Goal: Information Seeking & Learning: Learn about a topic

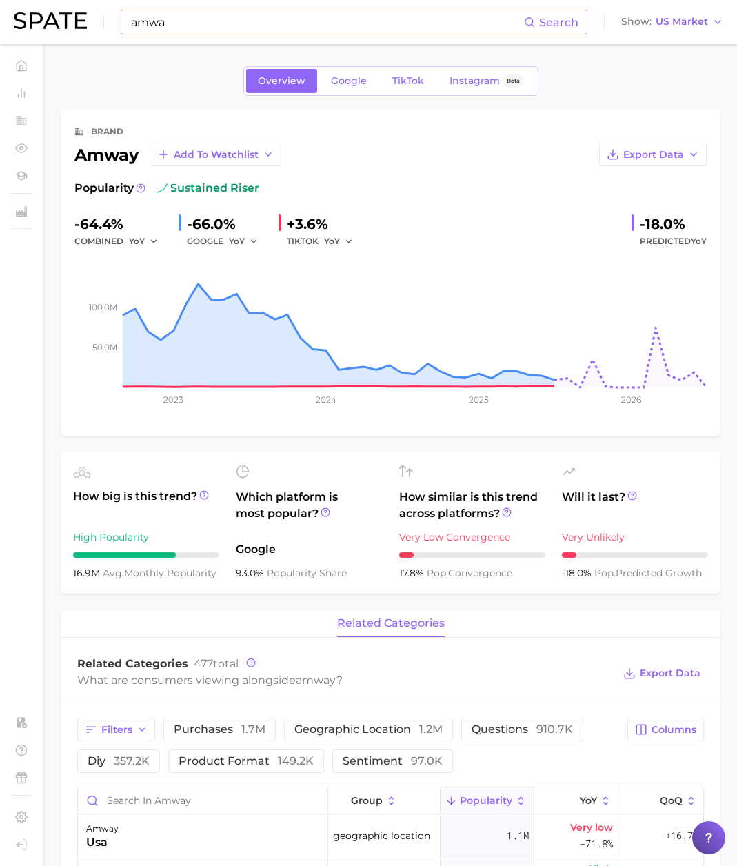
drag, startPoint x: 256, startPoint y: 12, endPoint x: 246, endPoint y: 13, distance: 10.4
click at [255, 12] on input "amwa" at bounding box center [327, 21] width 394 height 23
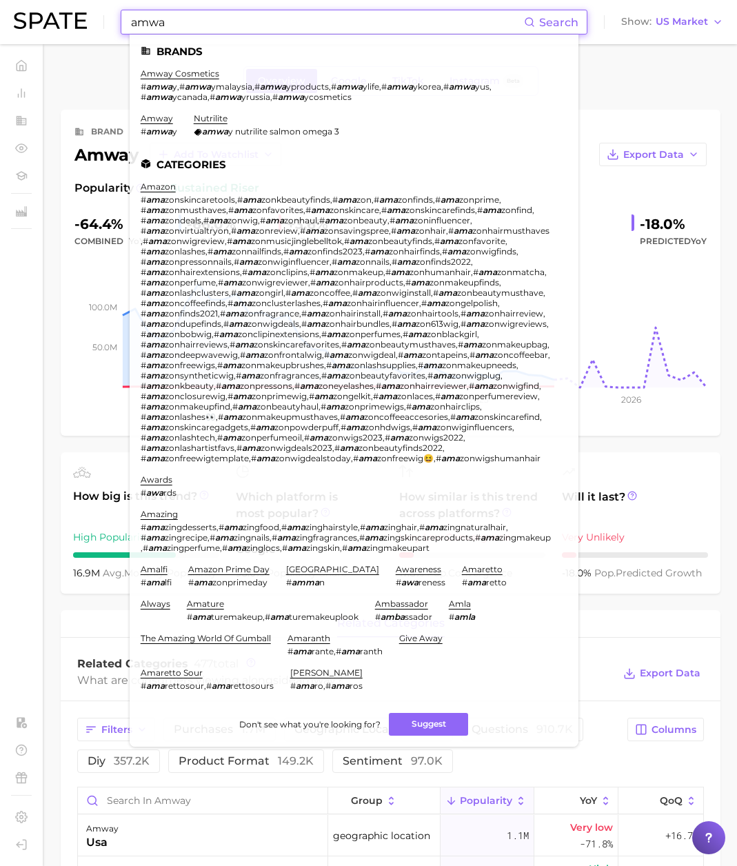
drag, startPoint x: 147, startPoint y: 19, endPoint x: 61, endPoint y: 19, distance: 86.1
click at [61, 19] on div "amwa Search Brands amway cosmetics # amwa y , # amwa ymalaysia , # amwa yproduc…" at bounding box center [368, 22] width 709 height 44
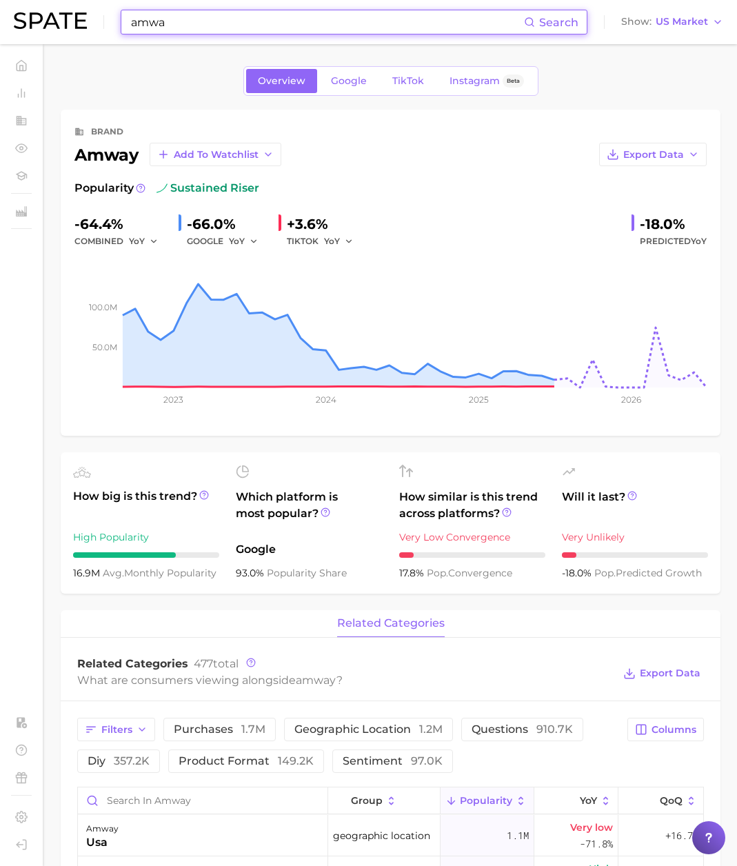
paste input "pre workout supplements"
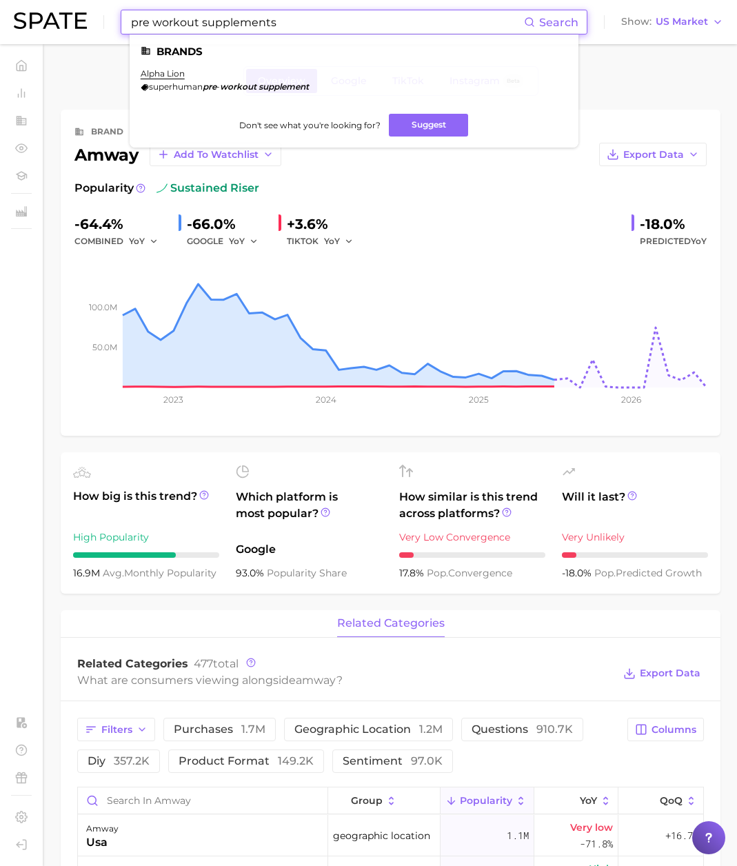
click at [200, 30] on input "pre workout supplements" at bounding box center [327, 21] width 394 height 23
click at [198, 24] on input "pre workout supplements" at bounding box center [327, 21] width 394 height 23
drag, startPoint x: 198, startPoint y: 23, endPoint x: 294, endPoint y: 23, distance: 96.5
click at [294, 23] on input "pre workout supplements" at bounding box center [327, 21] width 394 height 23
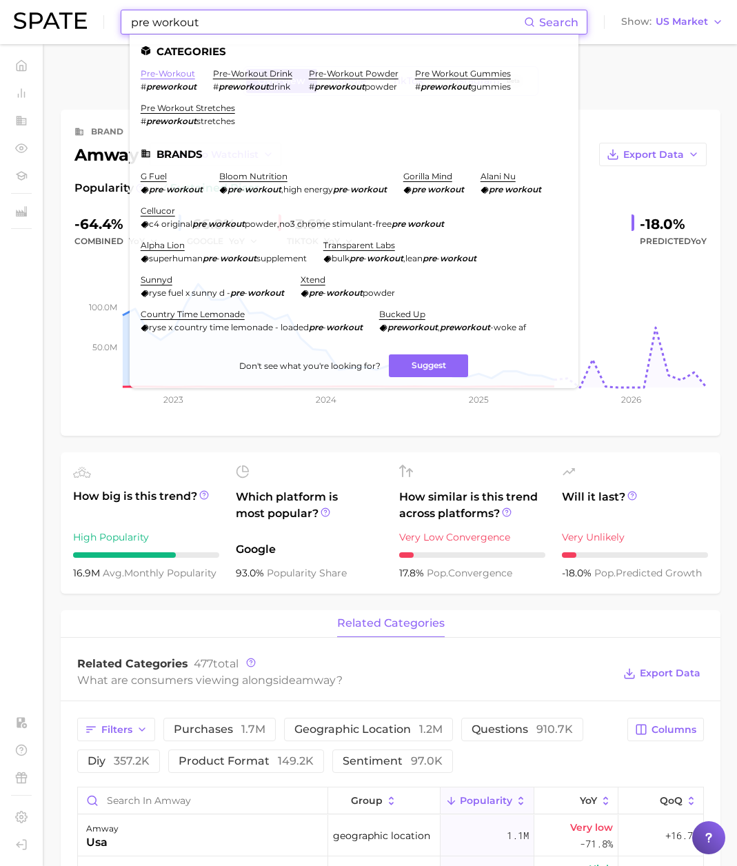
type input "pre workout"
click at [168, 75] on link "pre-workout" at bounding box center [168, 73] width 54 height 10
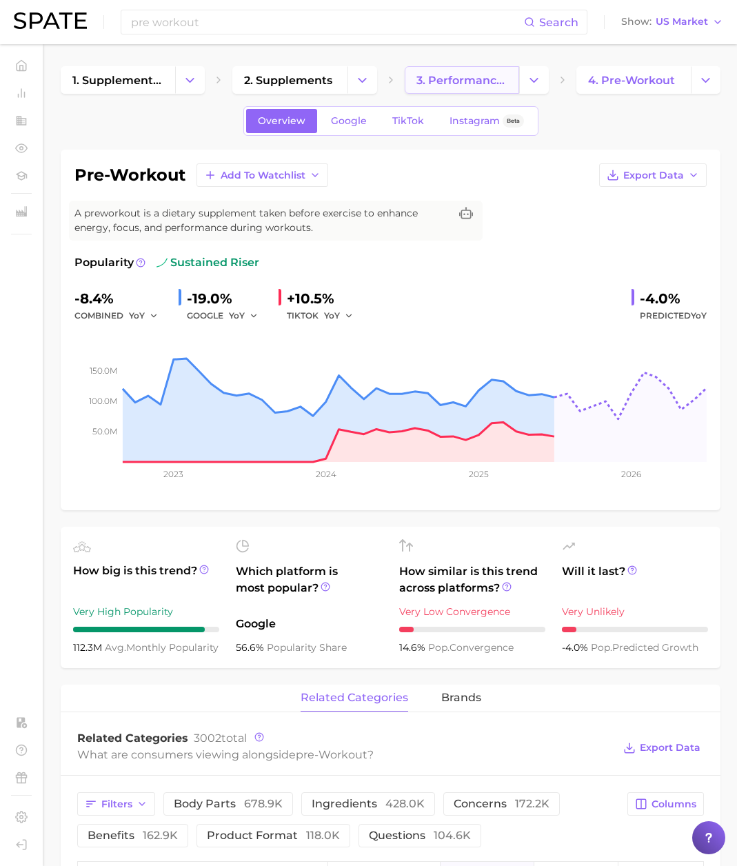
click at [469, 85] on span "3. performance enhancement" at bounding box center [461, 80] width 91 height 13
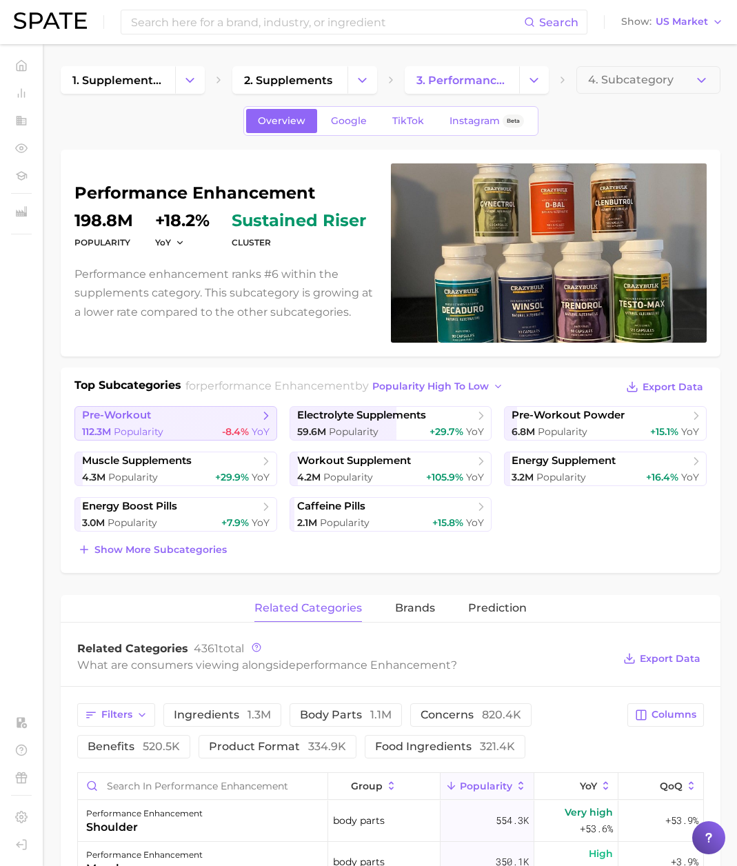
click at [207, 426] on div "112.3m Popularity -8.4% YoY" at bounding box center [175, 431] width 187 height 13
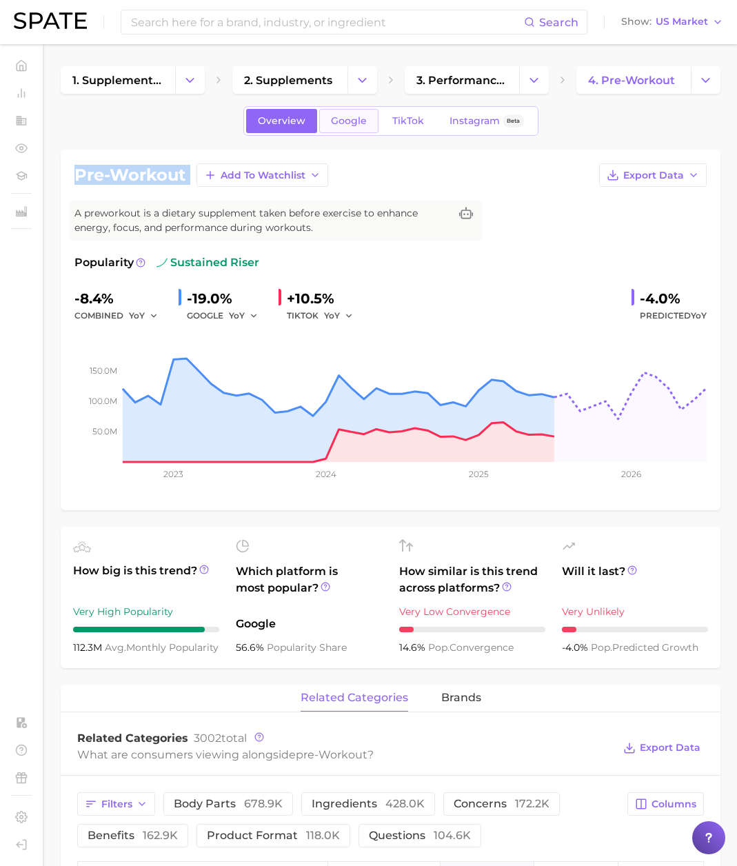
drag, startPoint x: 340, startPoint y: 135, endPoint x: 345, endPoint y: 128, distance: 8.8
click at [346, 127] on link "Google" at bounding box center [348, 121] width 59 height 24
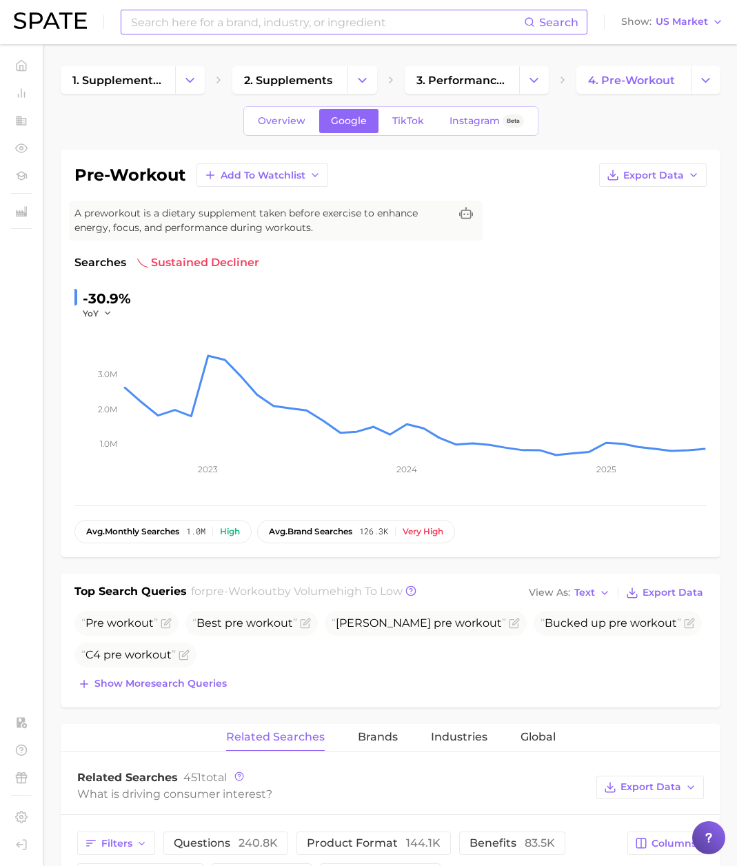
click at [184, 18] on input at bounding box center [327, 21] width 394 height 23
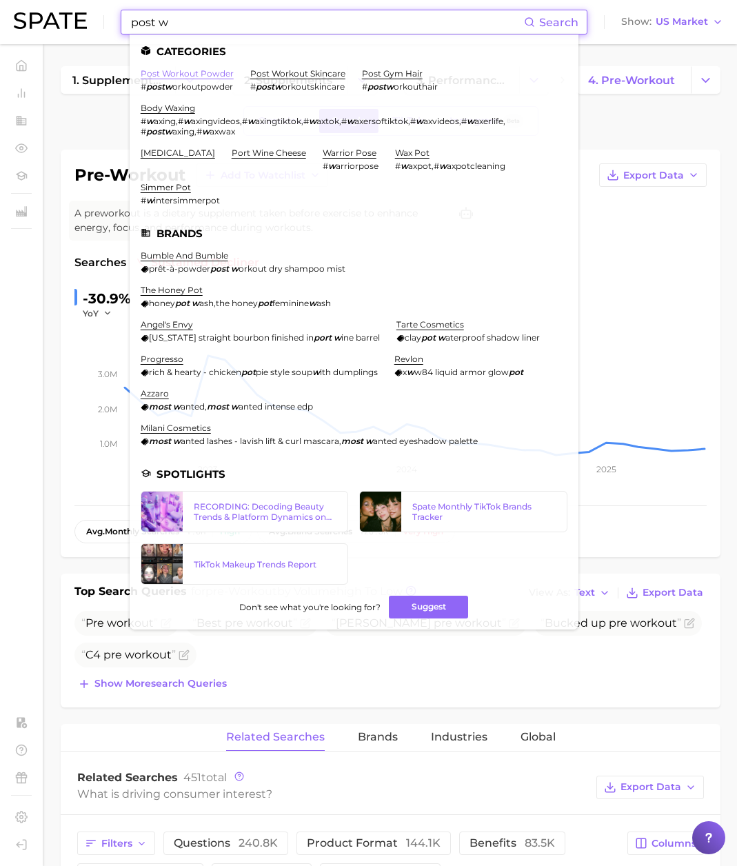
type input "post w"
click at [210, 74] on link "post workout powder" at bounding box center [187, 73] width 93 height 10
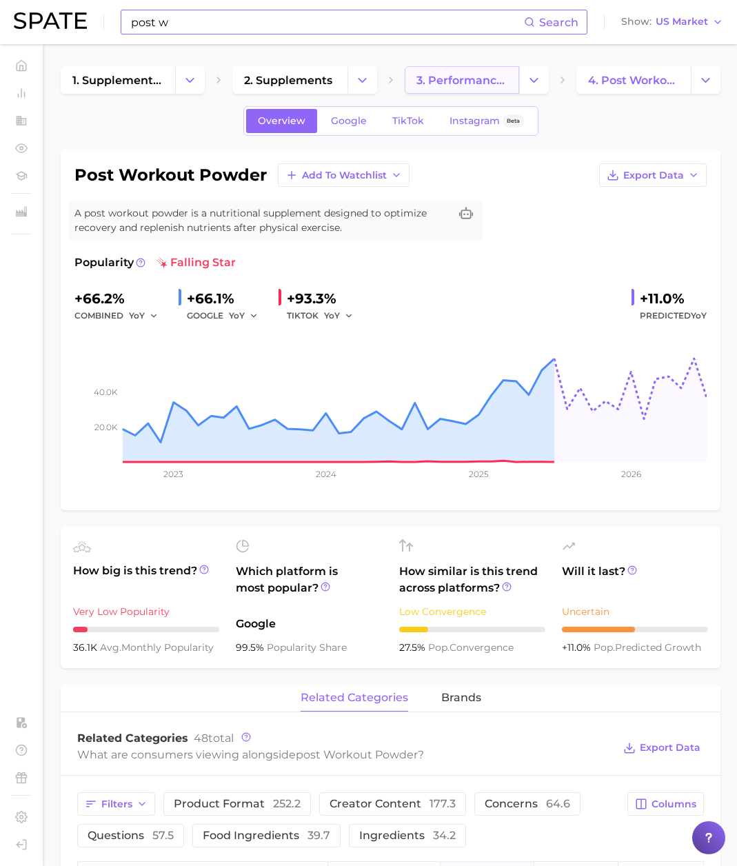
click at [449, 91] on link "3. performance enhancement" at bounding box center [462, 80] width 114 height 28
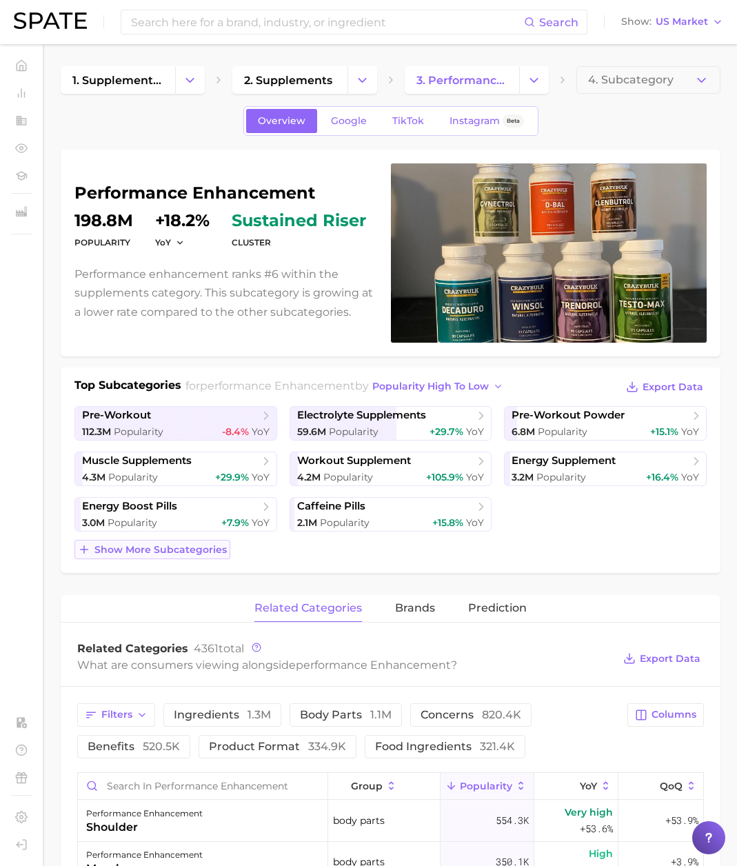
click at [195, 553] on span "Show more subcategories" at bounding box center [160, 550] width 132 height 12
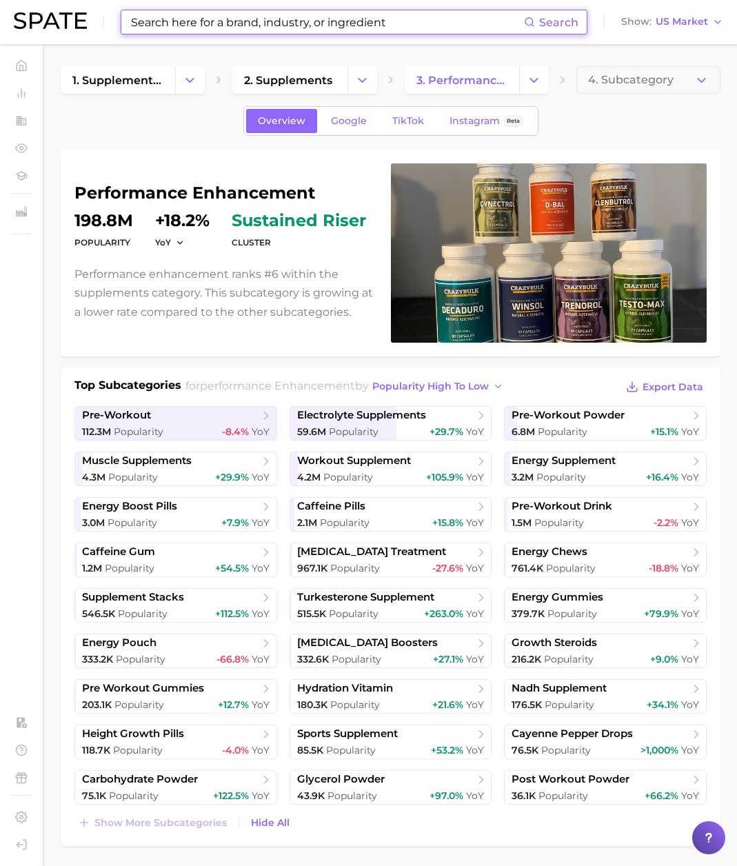
click at [214, 23] on input at bounding box center [327, 21] width 394 height 23
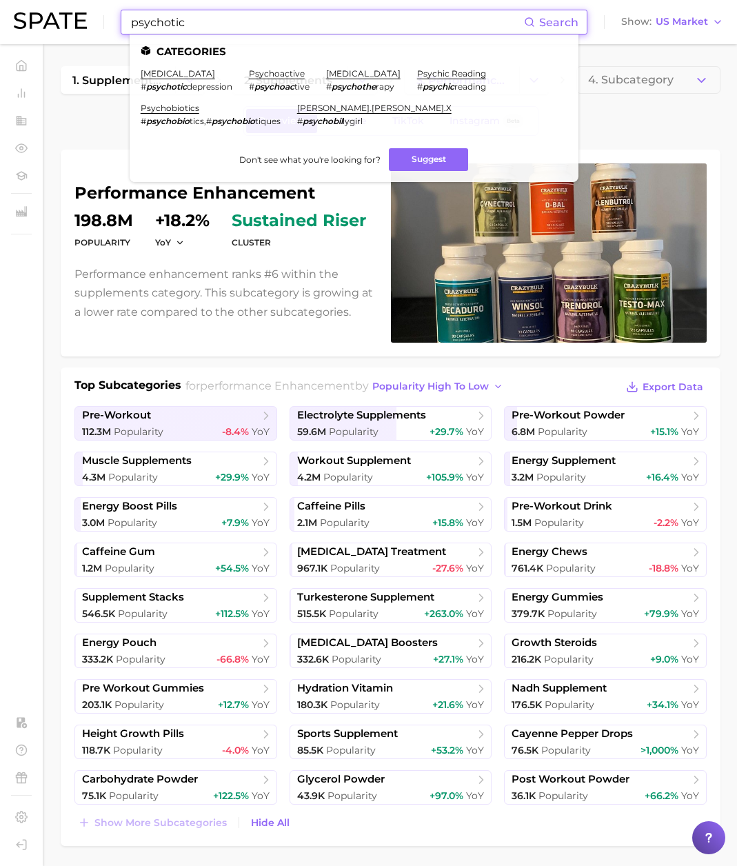
paste input "Insane Labz"
drag, startPoint x: 189, startPoint y: 20, endPoint x: 32, endPoint y: 8, distance: 156.9
click at [32, 8] on div "psychotic Search Categories psychotic depression # psychotic depression psychoa…" at bounding box center [368, 22] width 709 height 44
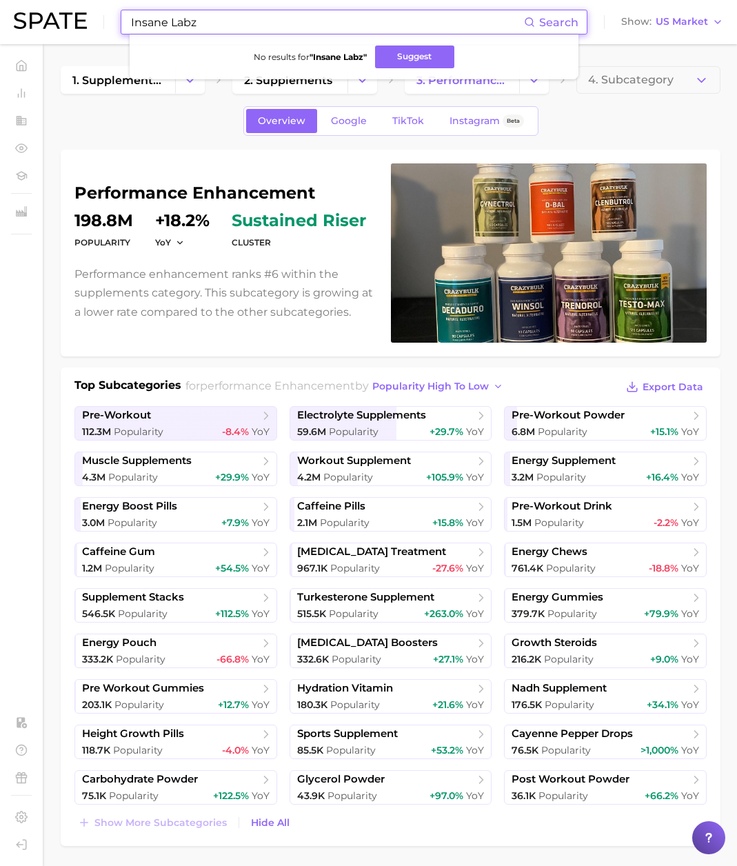
click at [220, 27] on input "Insane Labz" at bounding box center [327, 21] width 394 height 23
drag, startPoint x: 59, startPoint y: 16, endPoint x: 44, endPoint y: 14, distance: 15.2
click at [44, 14] on div "Insane Labz Search No results for " Insane Labz " Suggest Show US Market" at bounding box center [368, 22] width 709 height 44
click at [214, 26] on input "Insane Labz" at bounding box center [327, 21] width 394 height 23
paste input "prosupps"
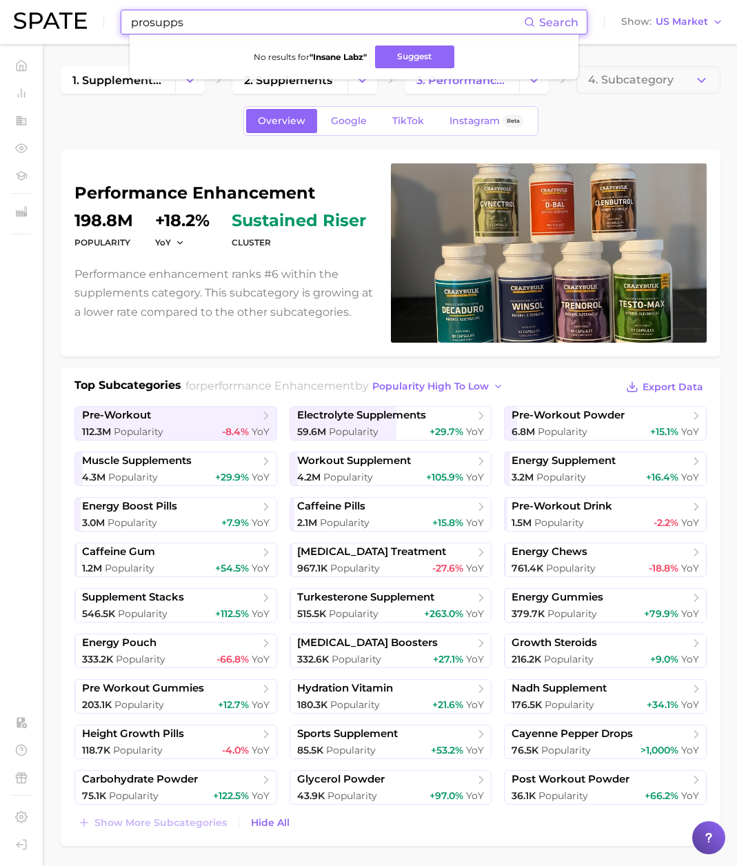
click at [86, 12] on div "prosupps Search No results for " Insane Labz " Suggest Show US Market" at bounding box center [368, 22] width 709 height 44
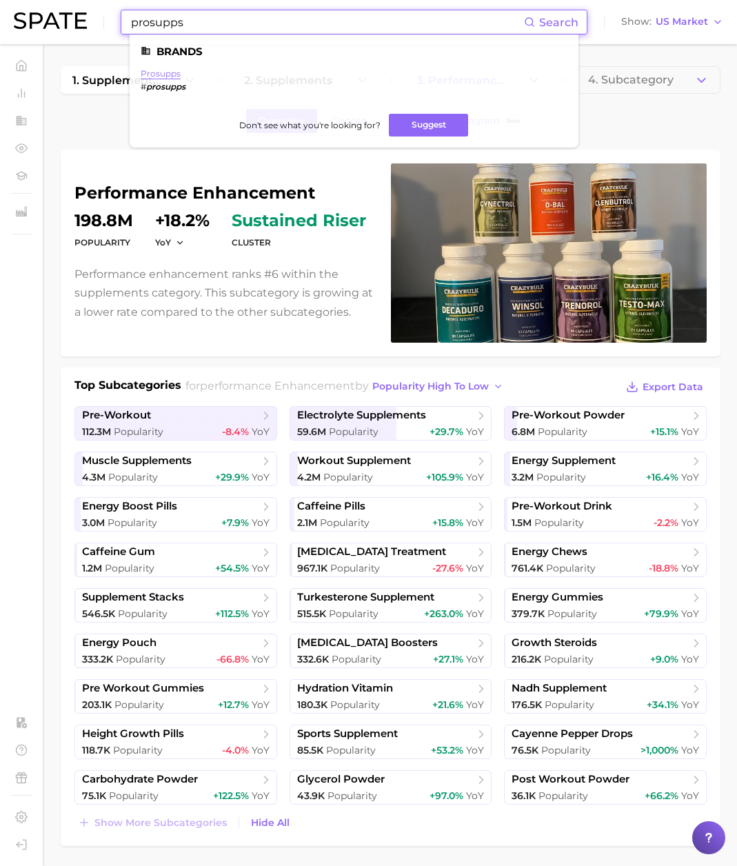
type input "prosupps"
click at [169, 71] on link "prosupps" at bounding box center [161, 73] width 40 height 10
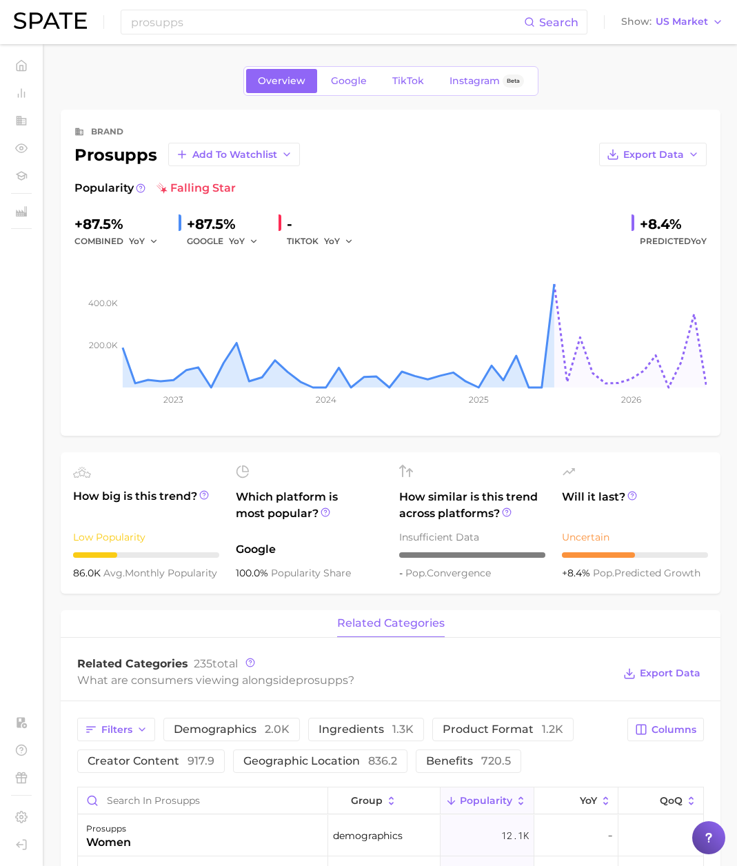
click at [115, 157] on div "prosupps Add to Watchlist" at bounding box center [186, 154] width 225 height 23
copy div "prosupps"
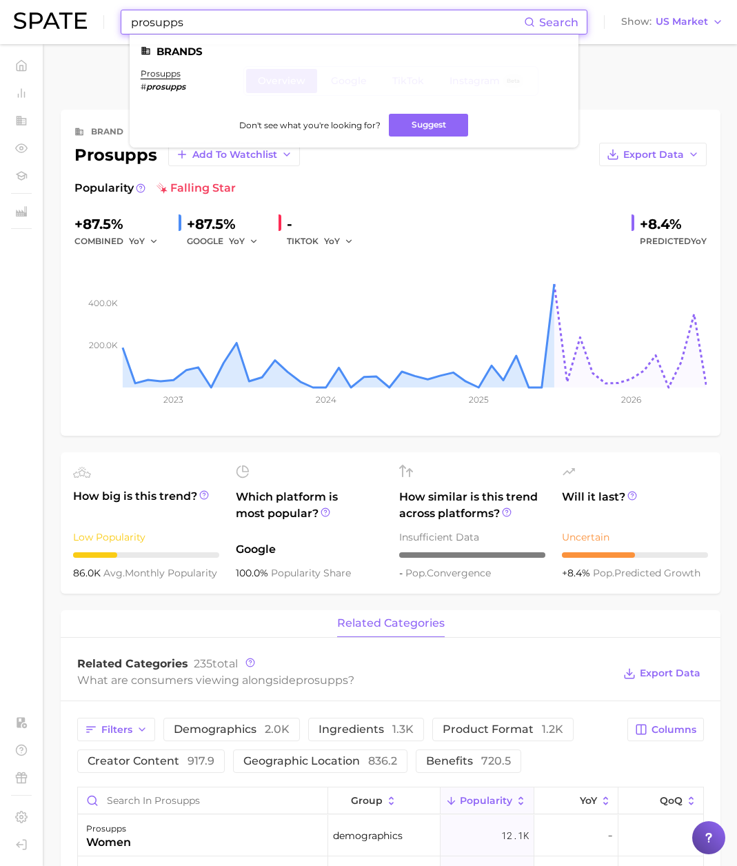
drag, startPoint x: 198, startPoint y: 28, endPoint x: 79, endPoint y: 23, distance: 120.0
click at [79, 23] on div "prosupps Search Brands prosupps # prosupps Don't see what you're looking for? S…" at bounding box center [368, 22] width 709 height 44
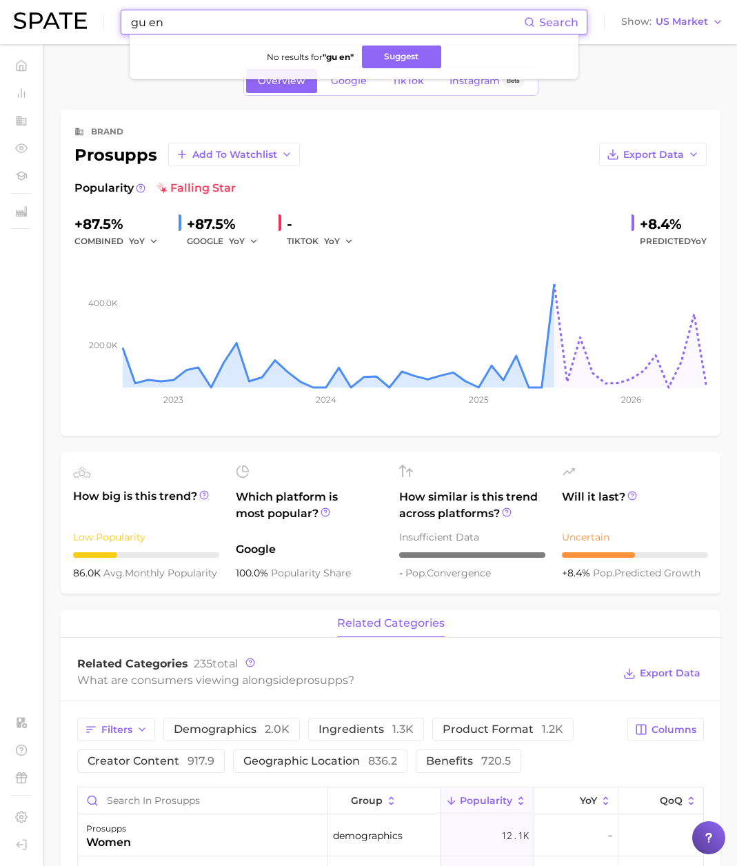
drag, startPoint x: 236, startPoint y: 19, endPoint x: 82, endPoint y: 18, distance: 154.4
click at [81, 17] on div "gu en Search No results for " gu en " Suggest Show US Market" at bounding box center [368, 22] width 709 height 44
paste input "apple cider vinegar supplements"
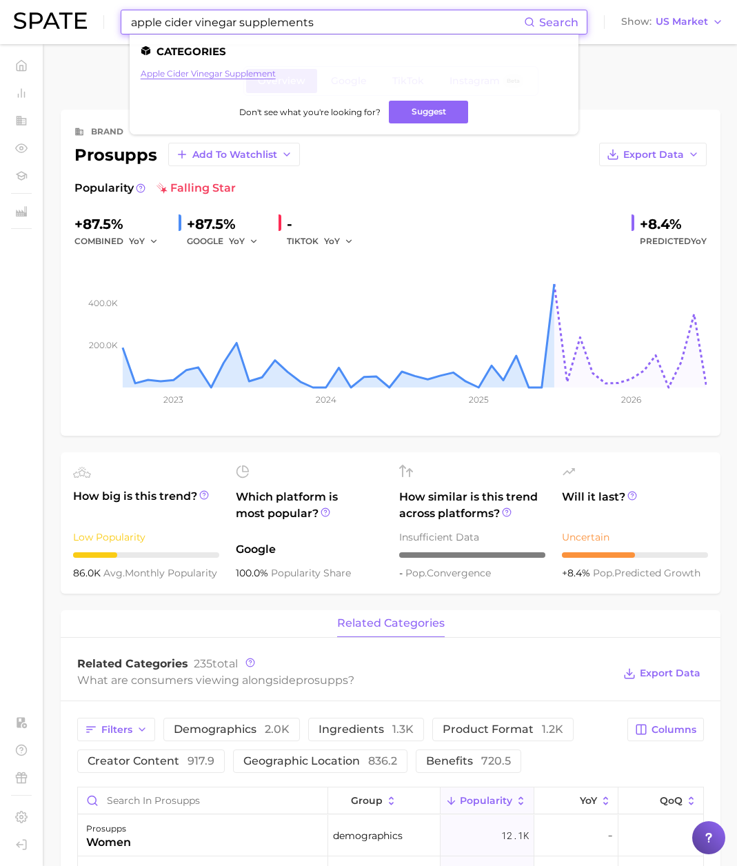
type input "apple cider vinegar supplements"
click at [205, 75] on link "apple cider vinegar supplement" at bounding box center [208, 73] width 135 height 10
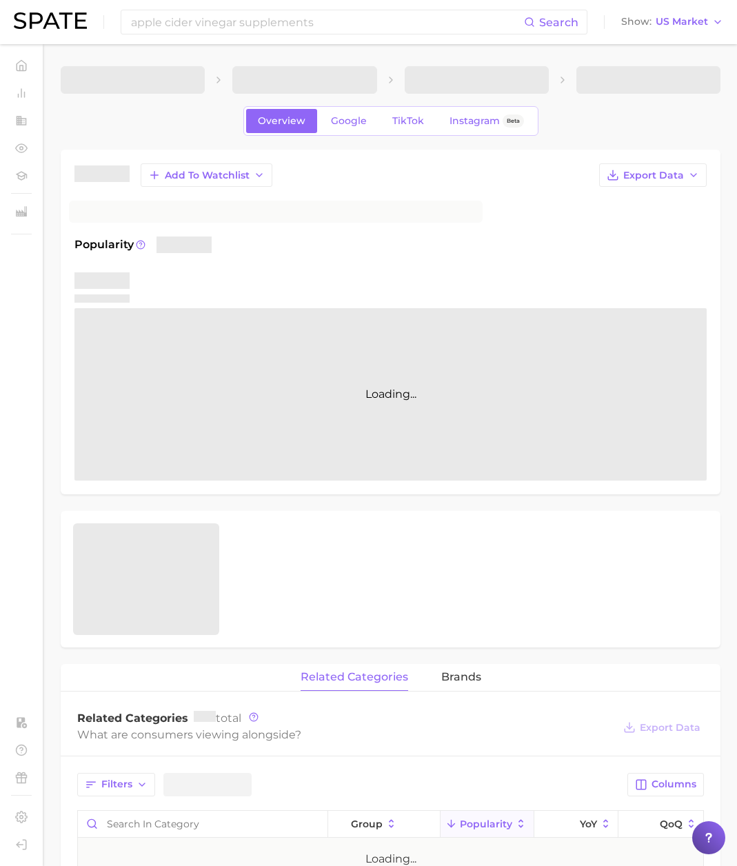
scroll to position [1, 0]
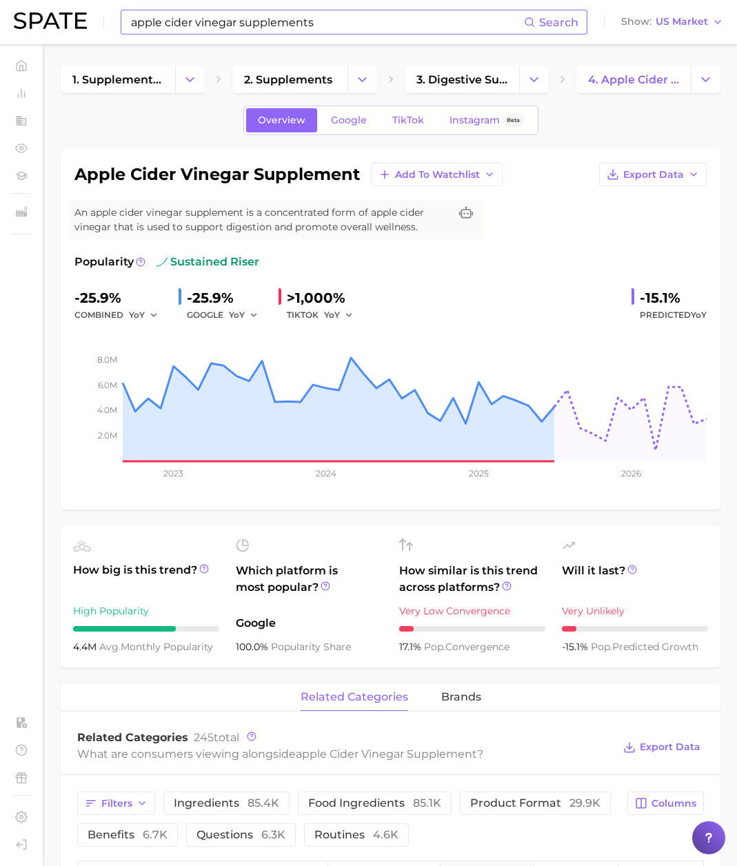
drag, startPoint x: 252, startPoint y: 23, endPoint x: 283, endPoint y: 29, distance: 31.5
click at [253, 24] on input "apple cider vinegar supplements" at bounding box center [327, 21] width 394 height 23
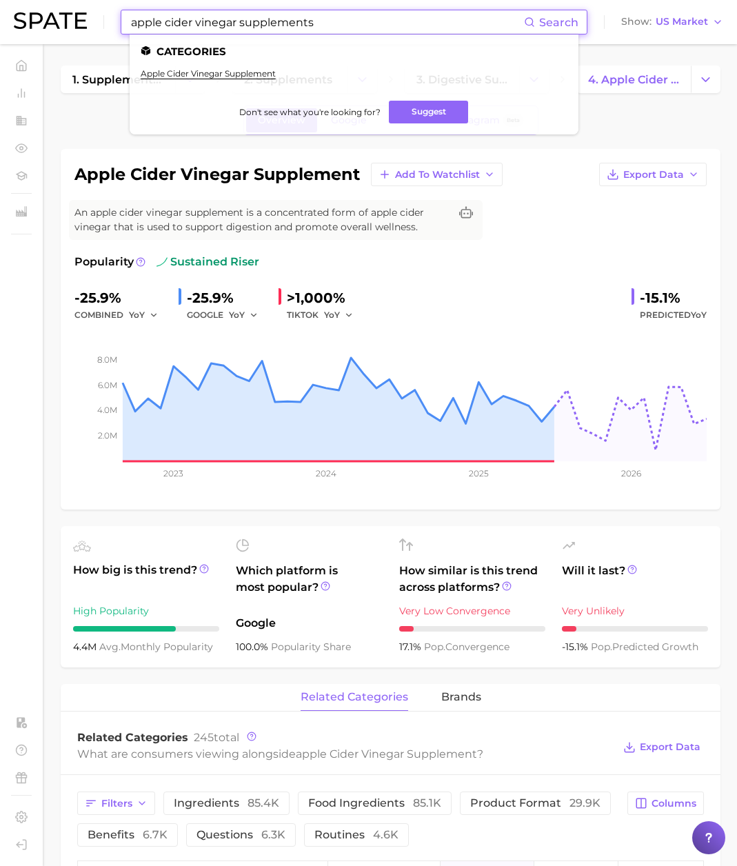
paste input "broccoli seed"
drag, startPoint x: 320, startPoint y: 19, endPoint x: 25, endPoint y: 6, distance: 295.2
click at [25, 6] on div "broccoli seed Search Categories apple cider vinegar supplement Don't see what y…" at bounding box center [368, 22] width 709 height 44
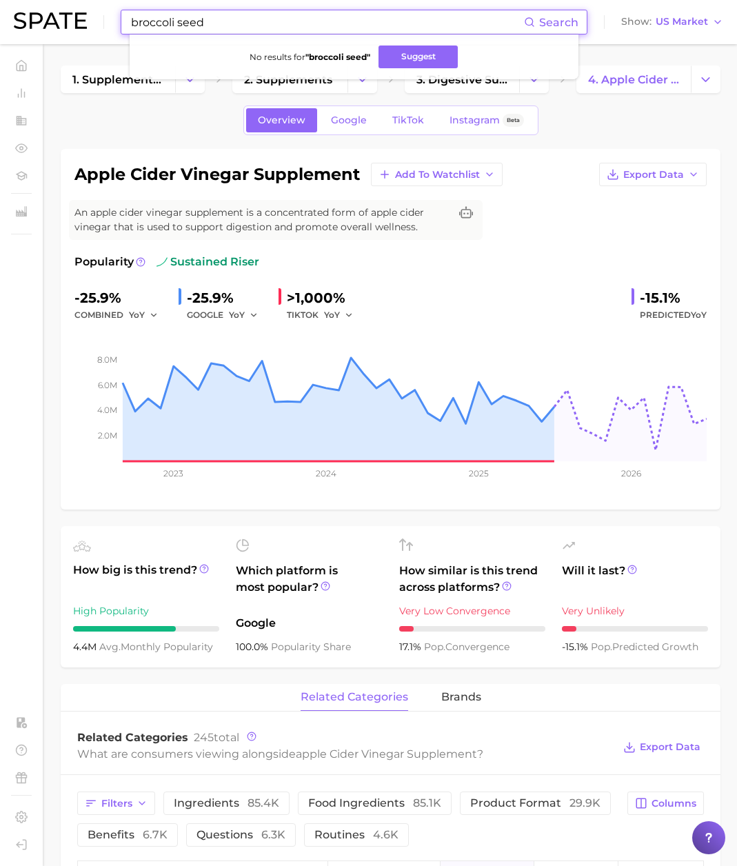
click at [209, 27] on input "broccoli seed" at bounding box center [327, 21] width 394 height 23
paste input "prouts"
drag, startPoint x: 217, startPoint y: 22, endPoint x: 66, endPoint y: 21, distance: 150.9
click at [39, 17] on div "broccoli sprouts Search Show US Market" at bounding box center [368, 22] width 709 height 44
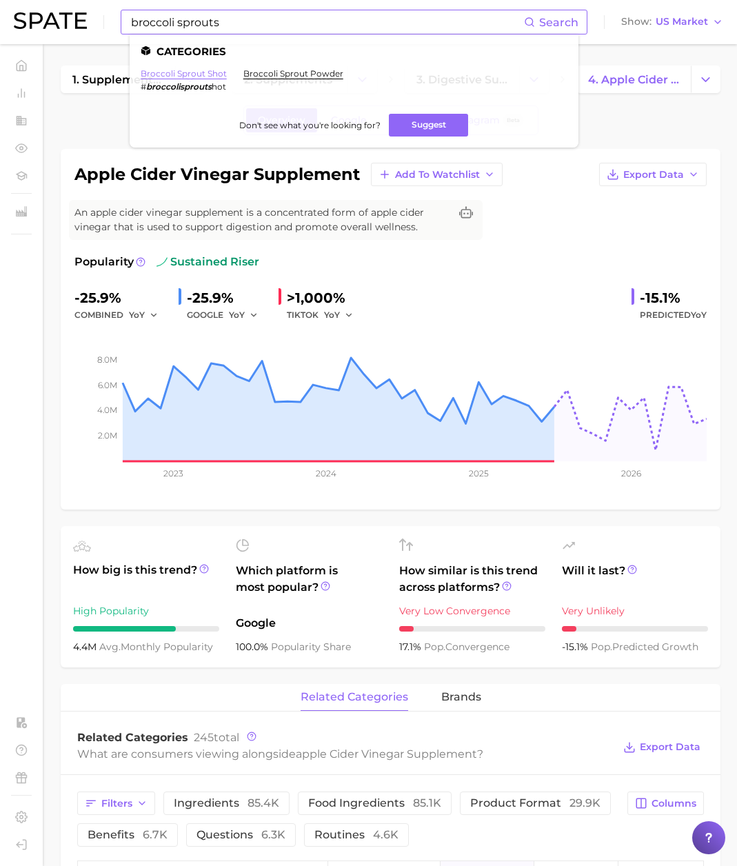
click at [216, 74] on link "broccoli sprout shot" at bounding box center [184, 73] width 86 height 10
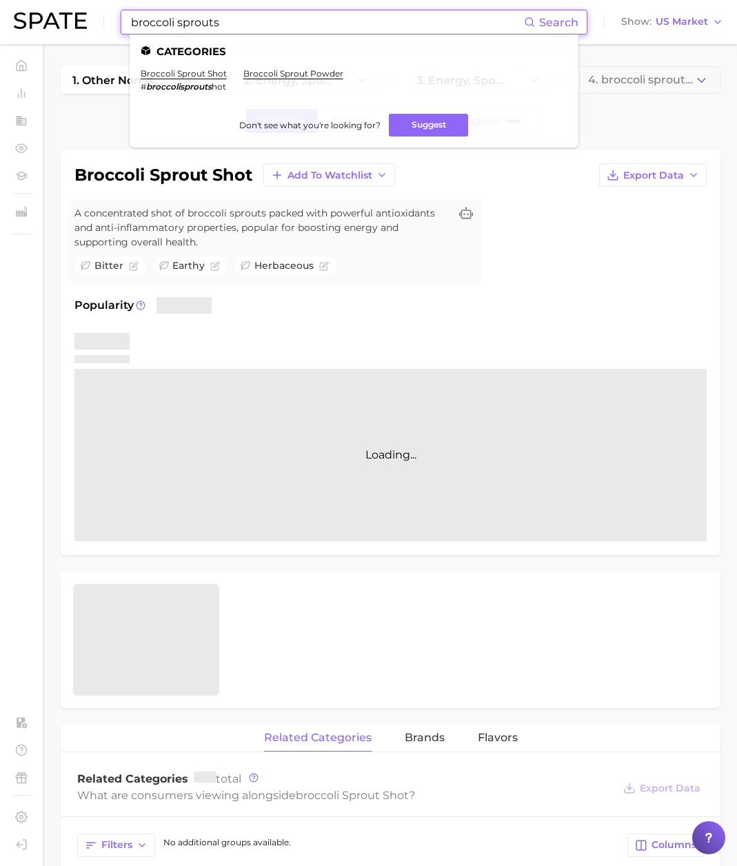
drag, startPoint x: 194, startPoint y: 14, endPoint x: 244, endPoint y: 23, distance: 50.4
click at [214, 19] on input "broccoli sprouts" at bounding box center [327, 21] width 394 height 23
drag, startPoint x: 216, startPoint y: 21, endPoint x: 68, endPoint y: 23, distance: 147.5
click at [68, 23] on div "broccoli sprouts Search Categories broccoli sprout shot # broccolisprouts hot b…" at bounding box center [368, 22] width 709 height 44
click at [203, 28] on input "swanson" at bounding box center [327, 21] width 394 height 23
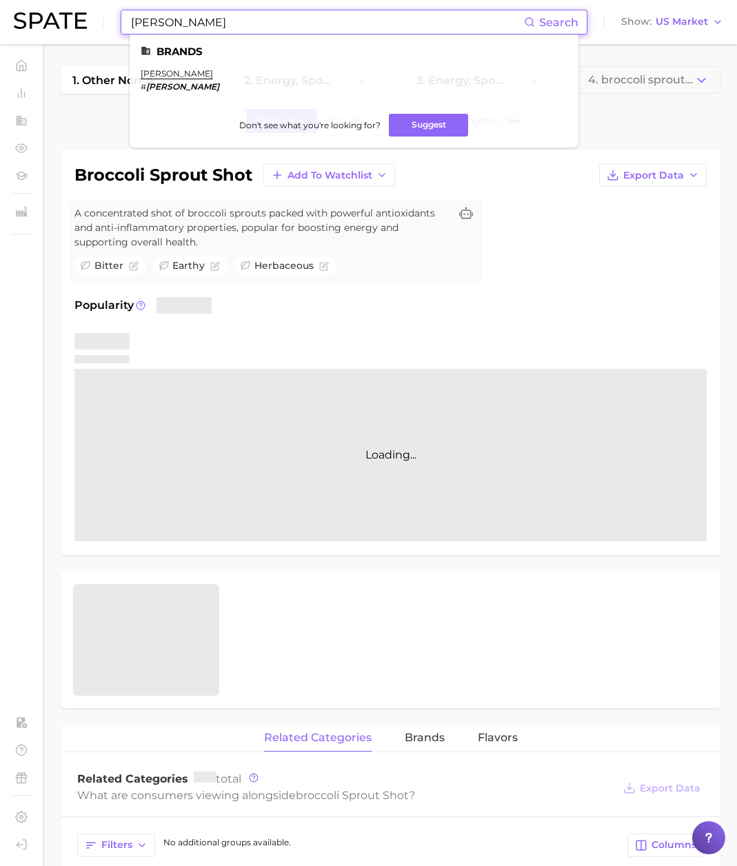
drag, startPoint x: 202, startPoint y: 28, endPoint x: 54, endPoint y: 18, distance: 148.5
click at [54, 18] on div "swanson Search Brands swanson # swanson Don't see what you're looking for? Sugg…" at bounding box center [368, 22] width 709 height 44
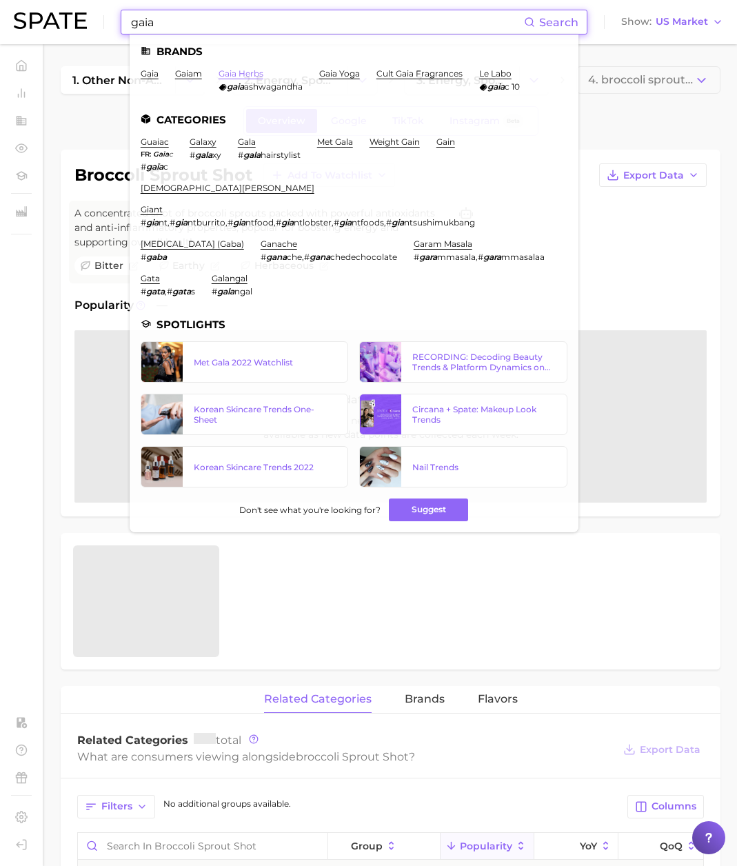
type input "gaia"
click at [249, 74] on link "gaia herbs" at bounding box center [240, 73] width 45 height 10
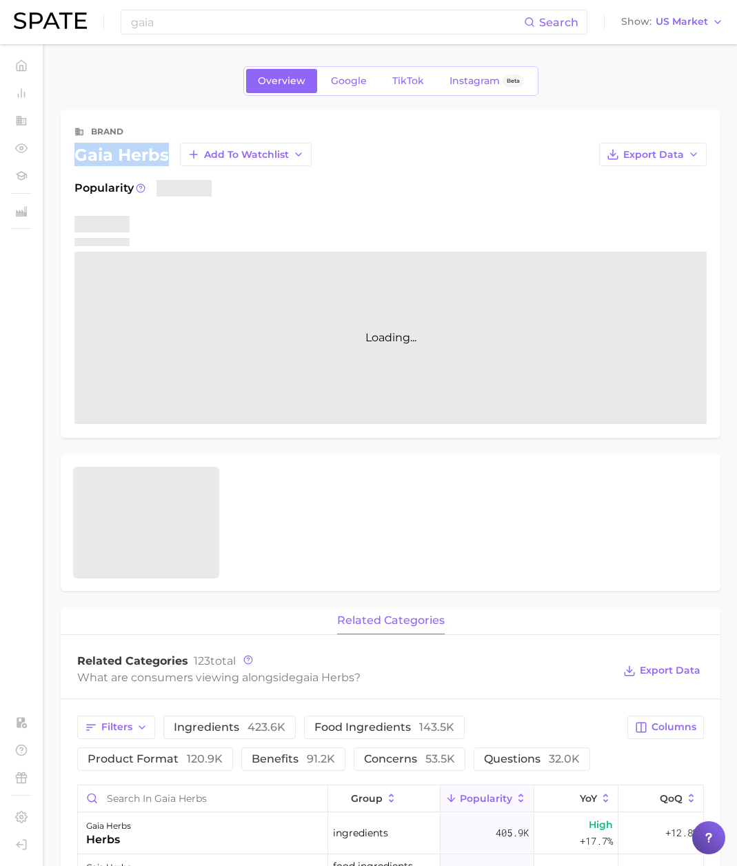
drag, startPoint x: 170, startPoint y: 156, endPoint x: 72, endPoint y: 158, distance: 97.9
click at [72, 158] on div "brand gaia herbs Add to Watchlist Export Data Popularity Loading..." at bounding box center [390, 274] width 659 height 328
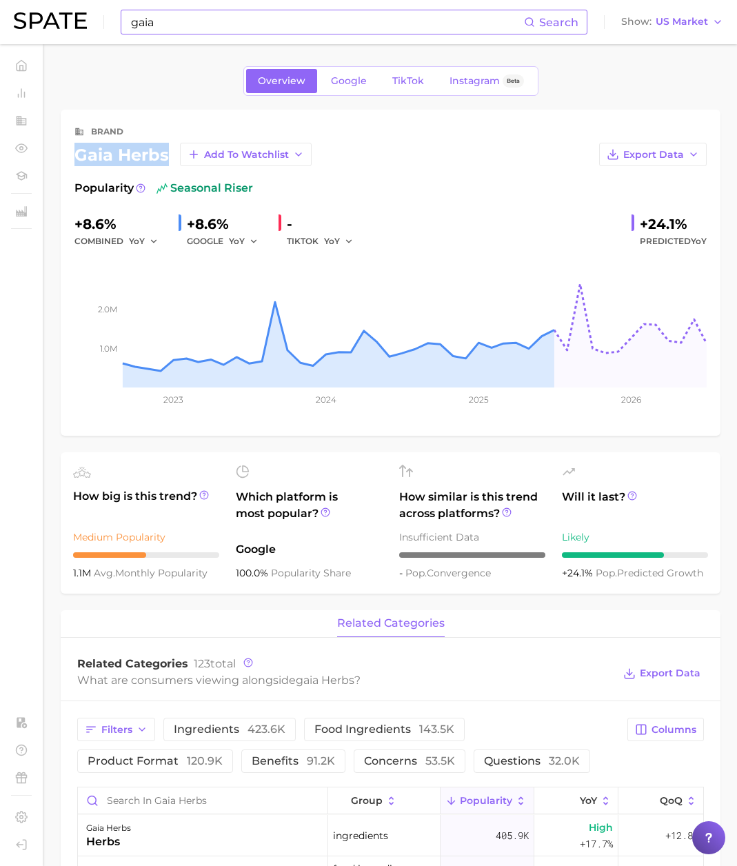
copy div "gaia herbs"
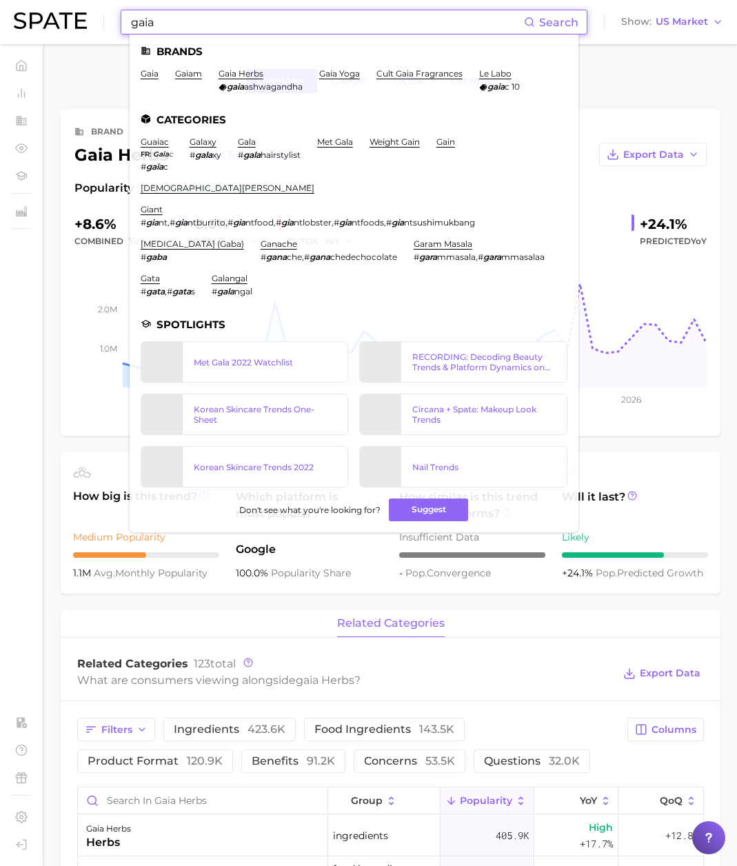
click at [154, 23] on input "gaia" at bounding box center [327, 21] width 394 height 23
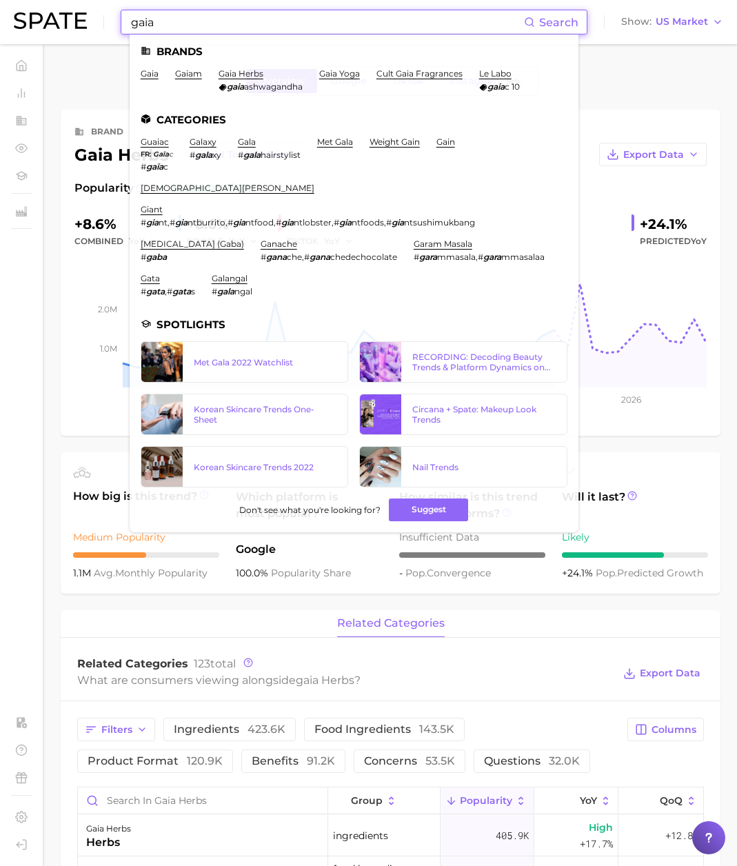
drag, startPoint x: 95, startPoint y: 23, endPoint x: 22, endPoint y: 28, distance: 73.3
click at [22, 28] on div "gaia Search Brands gaia gaiam gaia herbs gaia ashwagandha gaia yoga cult gaia f…" at bounding box center [368, 22] width 709 height 44
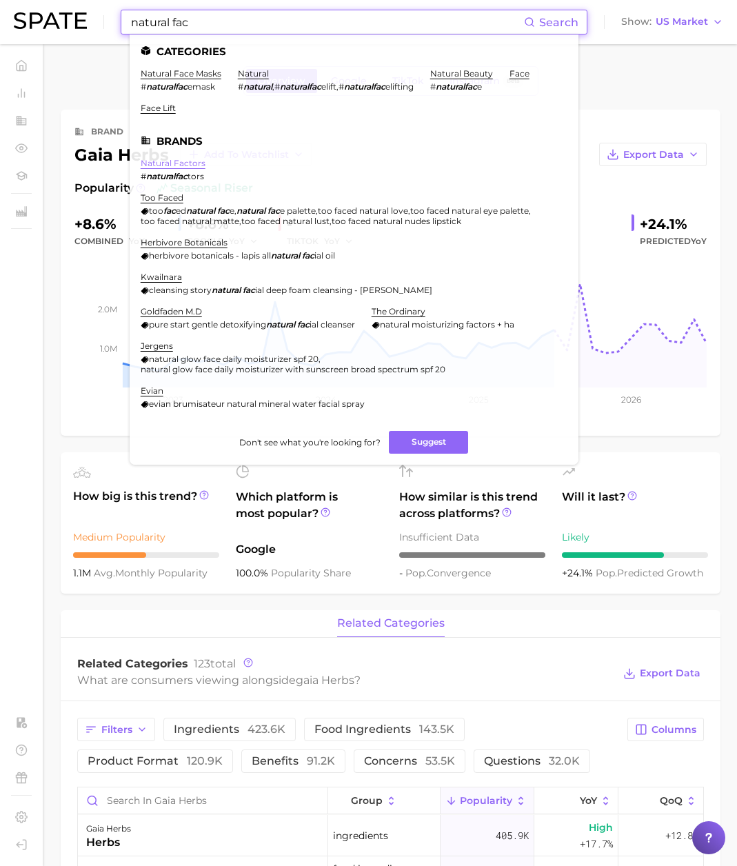
type input "natural fac"
click at [178, 163] on link "natural factors" at bounding box center [173, 163] width 65 height 10
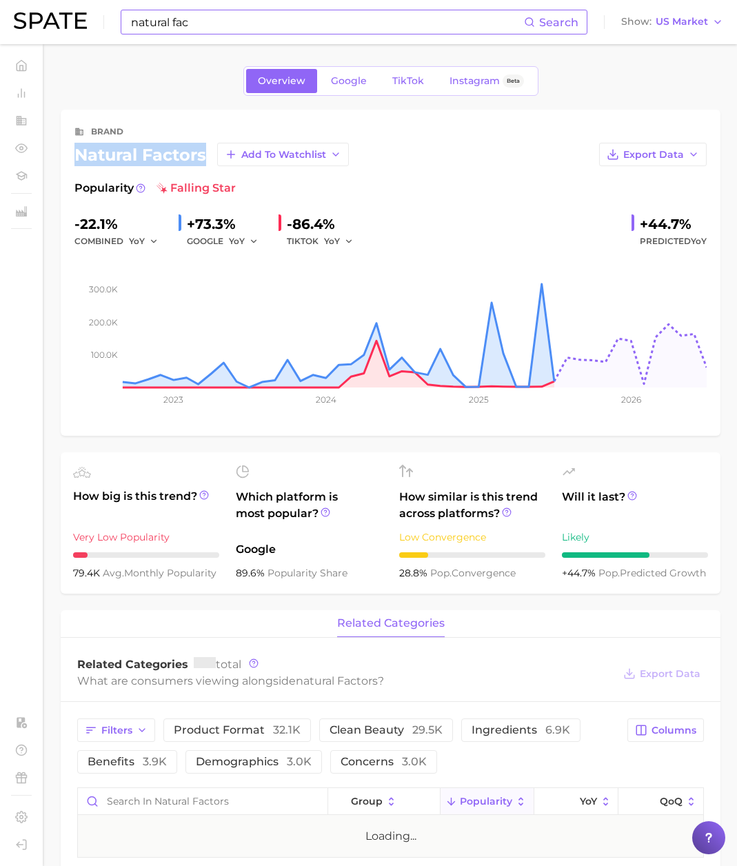
drag, startPoint x: 205, startPoint y: 155, endPoint x: 47, endPoint y: 156, distance: 158.5
click at [47, 156] on main "Overview Google TikTok Instagram Beta brand natural factors Add to Watchlist Ex…" at bounding box center [390, 750] width 693 height 1412
copy div "natural factors"
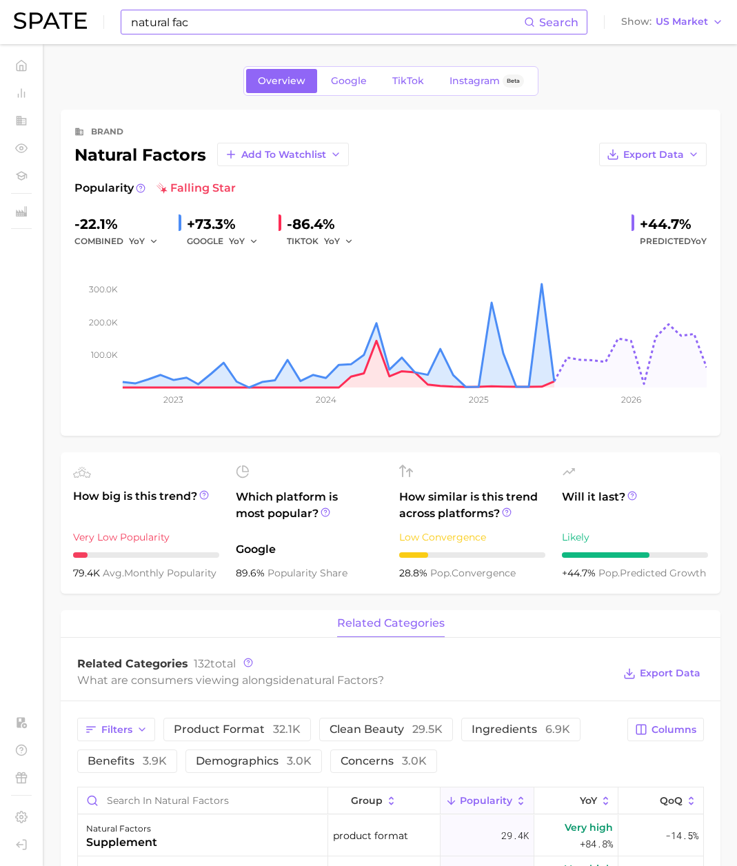
click at [261, 26] on input "natural fac" at bounding box center [327, 21] width 394 height 23
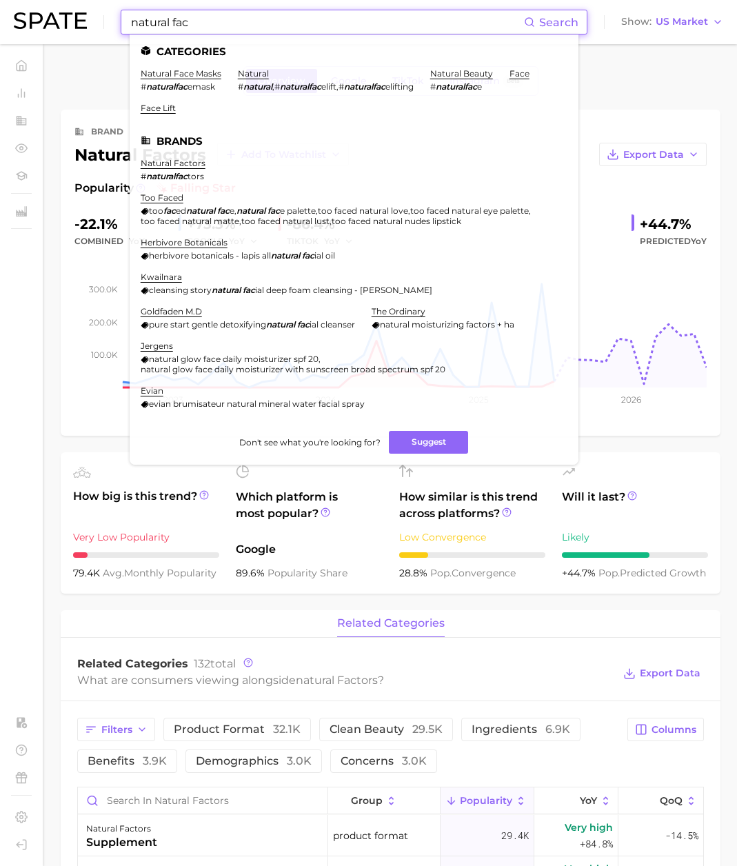
drag, startPoint x: 232, startPoint y: 28, endPoint x: 42, endPoint y: 25, distance: 190.2
click at [42, 25] on div "natural fac Search Categories natural face masks # naturalfac emask natural # n…" at bounding box center [368, 22] width 709 height 44
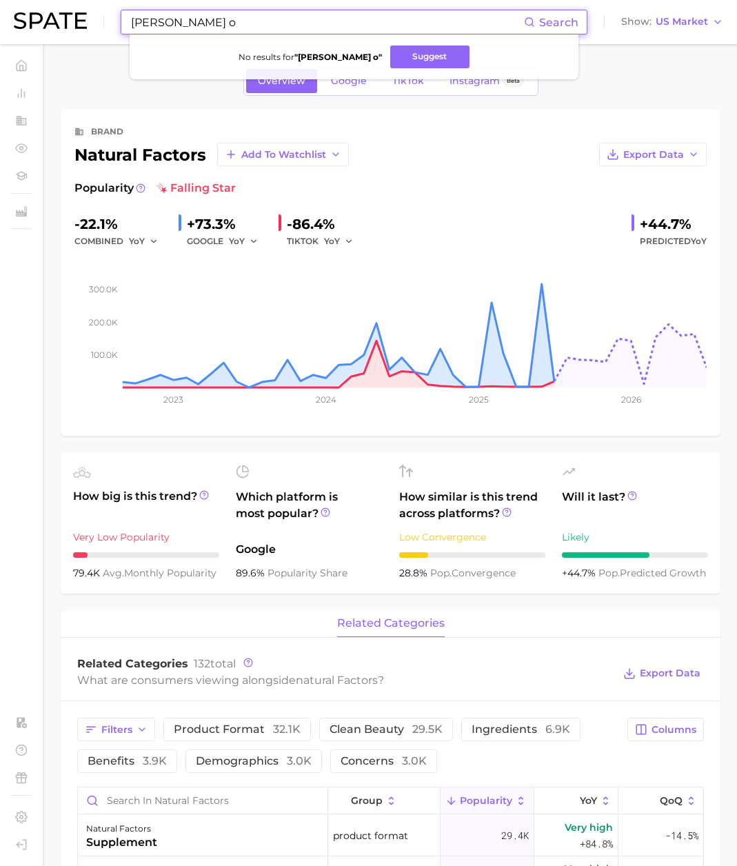
drag, startPoint x: 221, startPoint y: 22, endPoint x: 54, endPoint y: 21, distance: 166.8
click at [54, 21] on div "[PERSON_NAME] o Search No results for " [PERSON_NAME] o " Suggest Show US Market" at bounding box center [368, 22] width 709 height 44
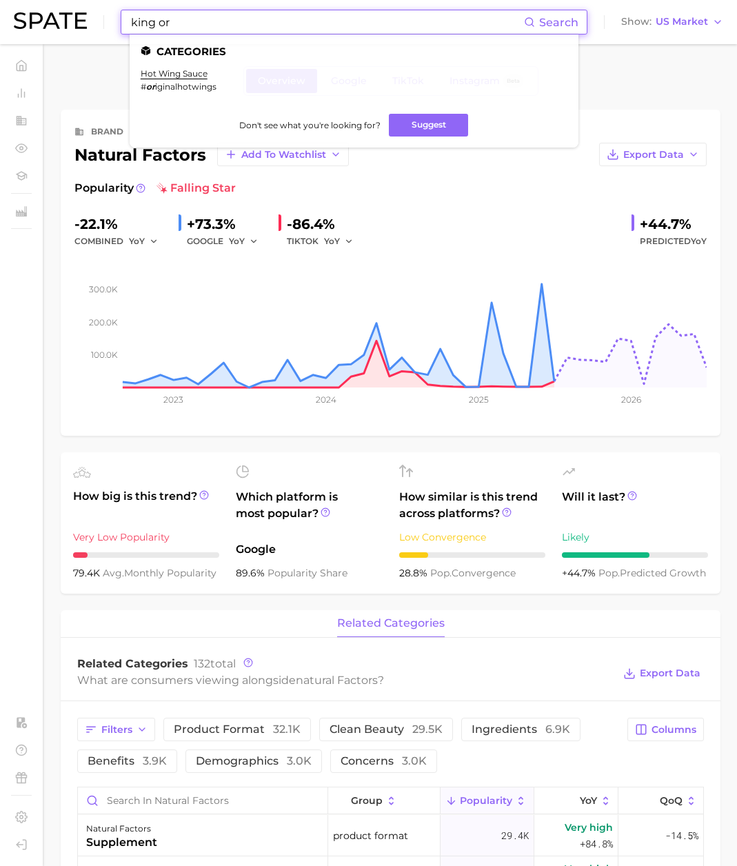
drag, startPoint x: 202, startPoint y: 23, endPoint x: 196, endPoint y: 34, distance: 12.3
click at [201, 26] on input "king or" at bounding box center [327, 21] width 394 height 23
drag, startPoint x: 176, startPoint y: 30, endPoint x: 72, endPoint y: 19, distance: 104.6
click at [72, 19] on div "king or Search Categories hot wing sauce # or iginalhotwings Don't see what you…" at bounding box center [368, 22] width 709 height 44
click at [149, 72] on link "benefiber" at bounding box center [161, 73] width 40 height 10
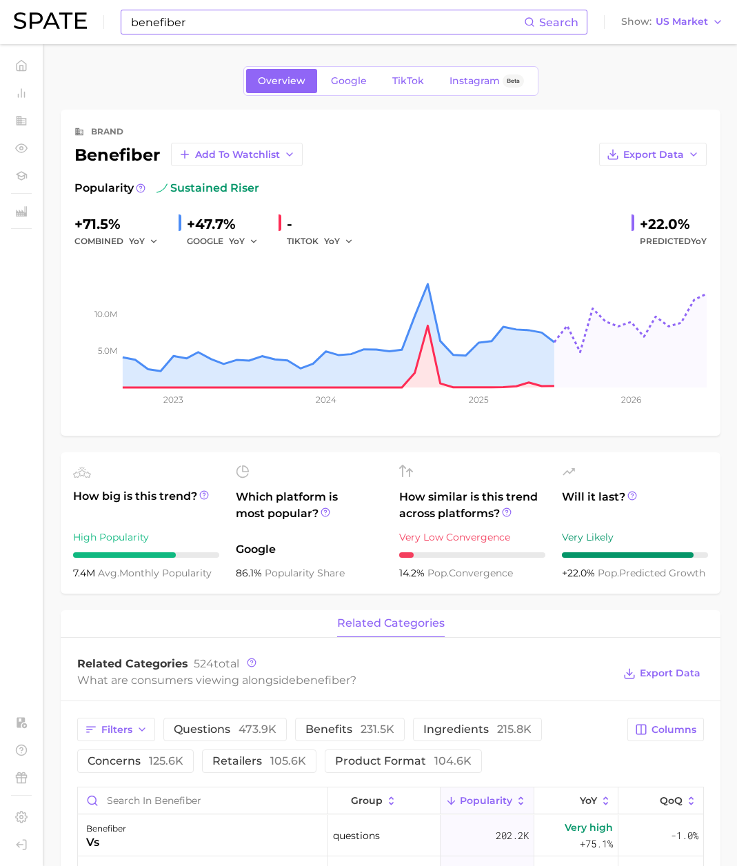
click at [196, 15] on input "benefiber" at bounding box center [327, 21] width 394 height 23
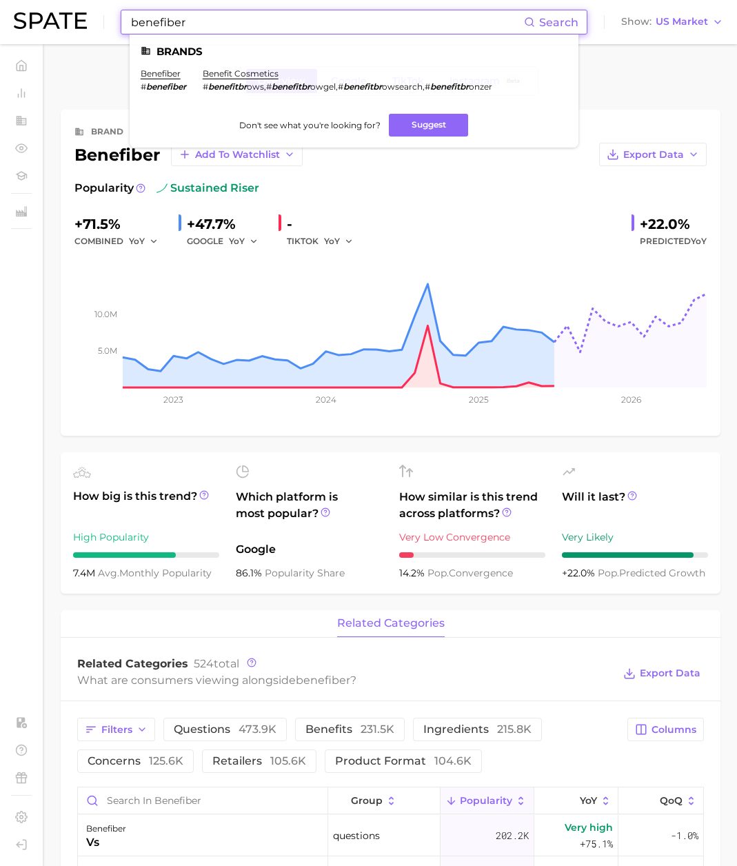
paste input "yakult"
drag, startPoint x: 174, startPoint y: 23, endPoint x: 61, endPoint y: 25, distance: 113.7
click at [61, 25] on div "yakult Search Brands benefiber # benefiber benefit cosmetics # benefitbr ows , …" at bounding box center [368, 22] width 709 height 44
drag, startPoint x: 168, startPoint y: 25, endPoint x: 189, endPoint y: 20, distance: 21.4
click at [170, 25] on input "yakult" at bounding box center [327, 21] width 394 height 23
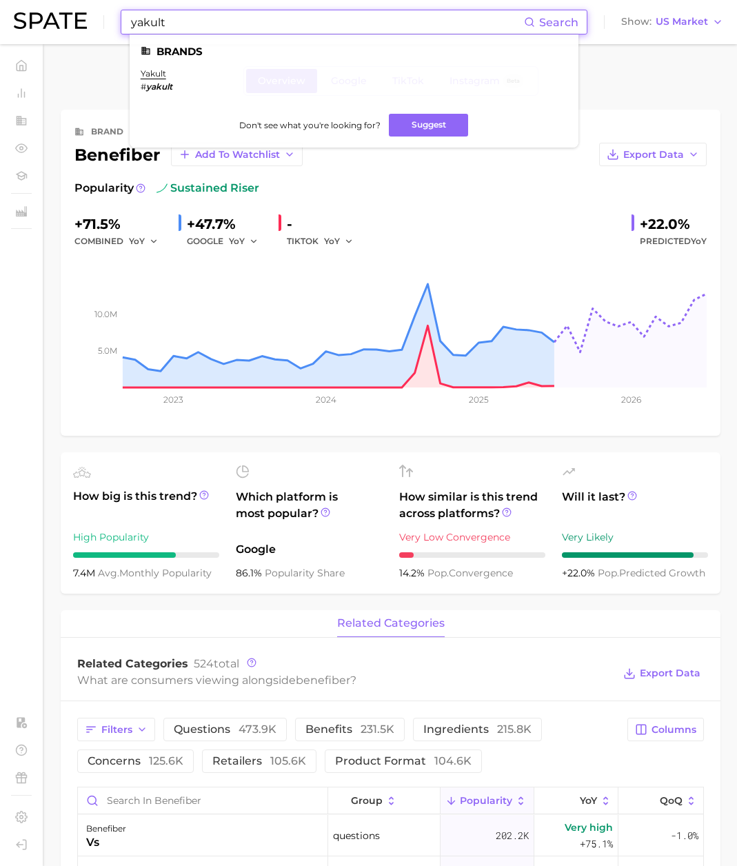
paste input "probiotic yogurt drink"
drag, startPoint x: 131, startPoint y: 25, endPoint x: 57, endPoint y: 29, distance: 73.9
click at [57, 29] on div "yakultprobiotic yogurt drink Search Brands yakult # yakult Don't see what you'r…" at bounding box center [368, 22] width 709 height 44
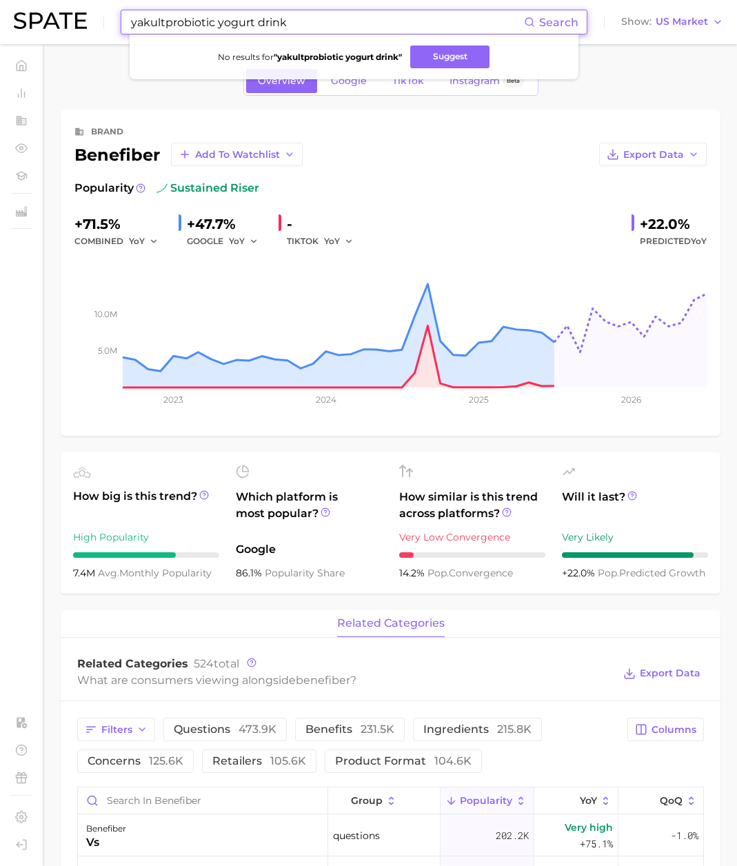
paste input "probiotic yogurt drink"
drag, startPoint x: 335, startPoint y: 23, endPoint x: 37, endPoint y: 42, distance: 298.3
click at [37, 42] on div "yakultprobiotic yogurt drinkprobiotic yogurt drink Search No results for " yaku…" at bounding box center [368, 22] width 709 height 44
paste input "probiotic yogurt drink"
drag, startPoint x: 381, startPoint y: 19, endPoint x: 45, endPoint y: 44, distance: 336.5
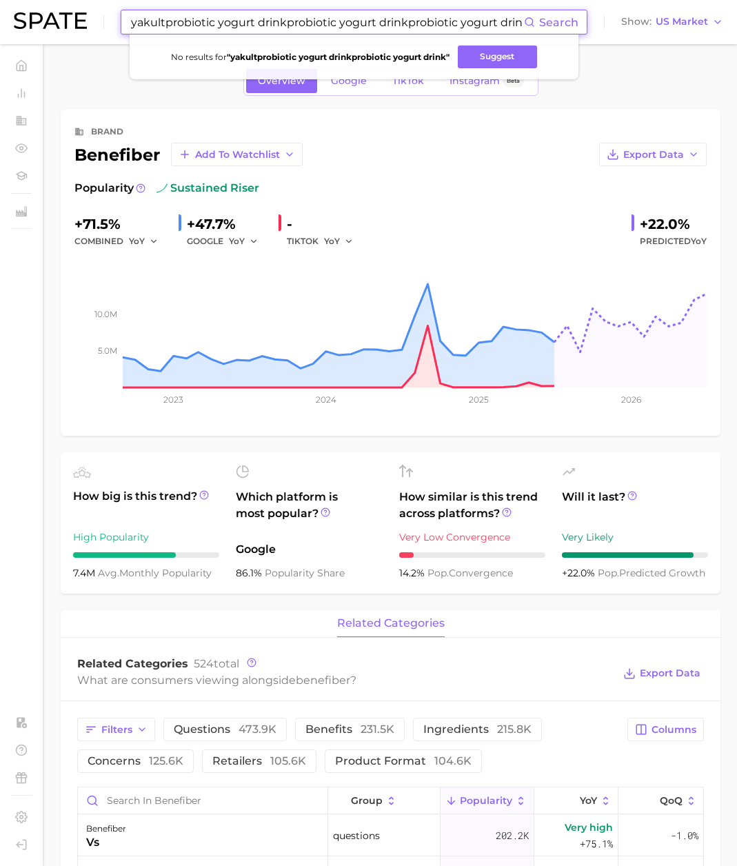
drag, startPoint x: 412, startPoint y: 25, endPoint x: 78, endPoint y: 12, distance: 334.5
click at [78, 12] on div "yakultprobiotic yogurt drinkprobiotic yogurt drinkprobiotic yogurt drink Search…" at bounding box center [368, 22] width 709 height 44
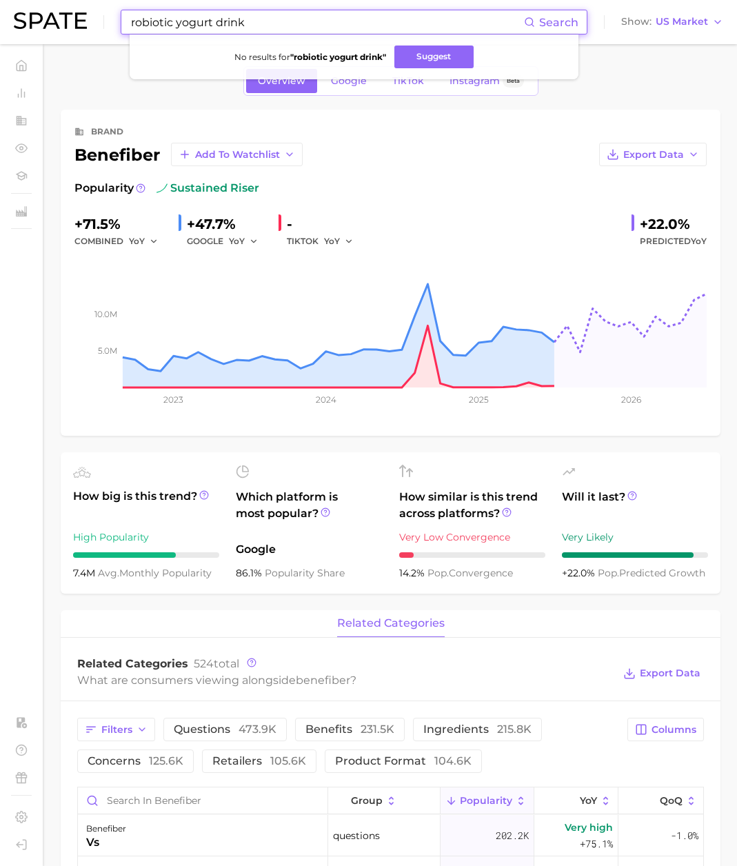
drag, startPoint x: 311, startPoint y: 20, endPoint x: 36, endPoint y: 25, distance: 275.0
click at [36, 25] on div "robiotic yogurt drink Search No results for " robiotic yogurt drink " Suggest S…" at bounding box center [368, 22] width 709 height 44
paste input "p"
paste input "activia"
drag, startPoint x: 128, startPoint y: 21, endPoint x: 66, endPoint y: 16, distance: 62.2
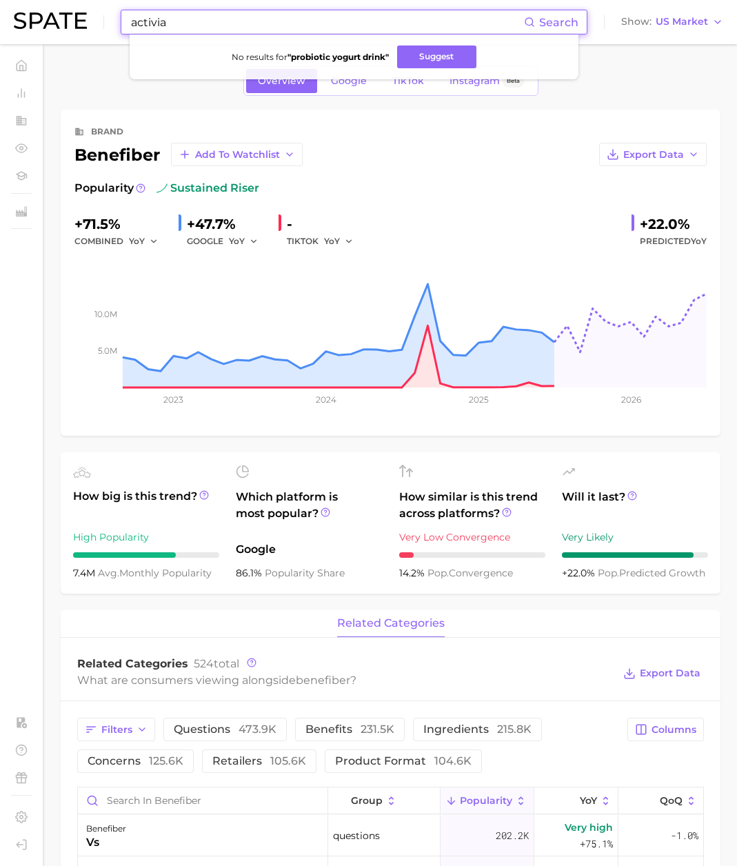
click at [66, 16] on div "activia Search No results for " probiotic yogurt drink " Suggest Show US Market" at bounding box center [368, 22] width 709 height 44
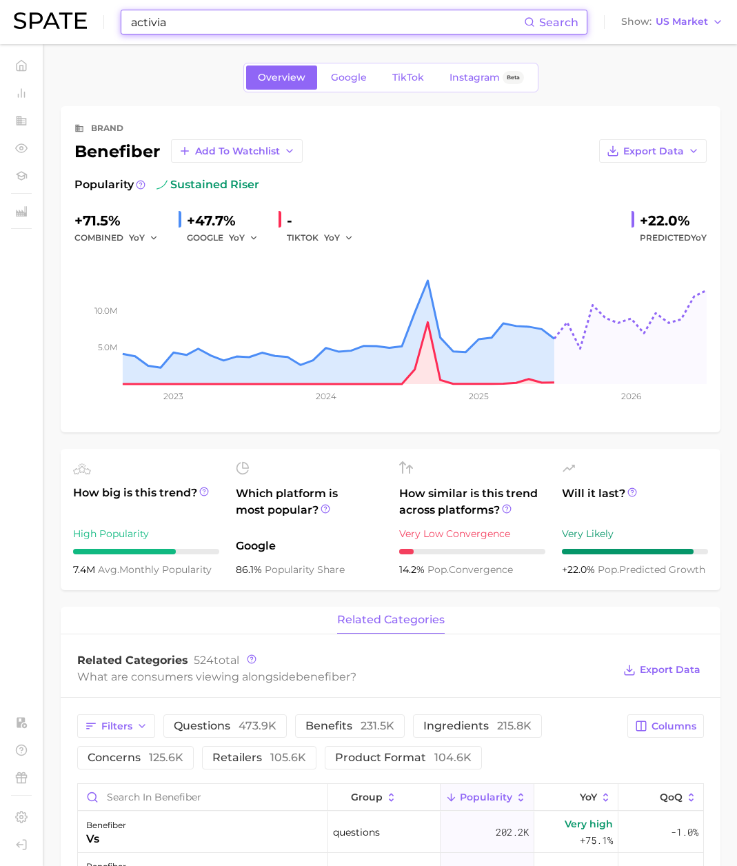
scroll to position [8, 0]
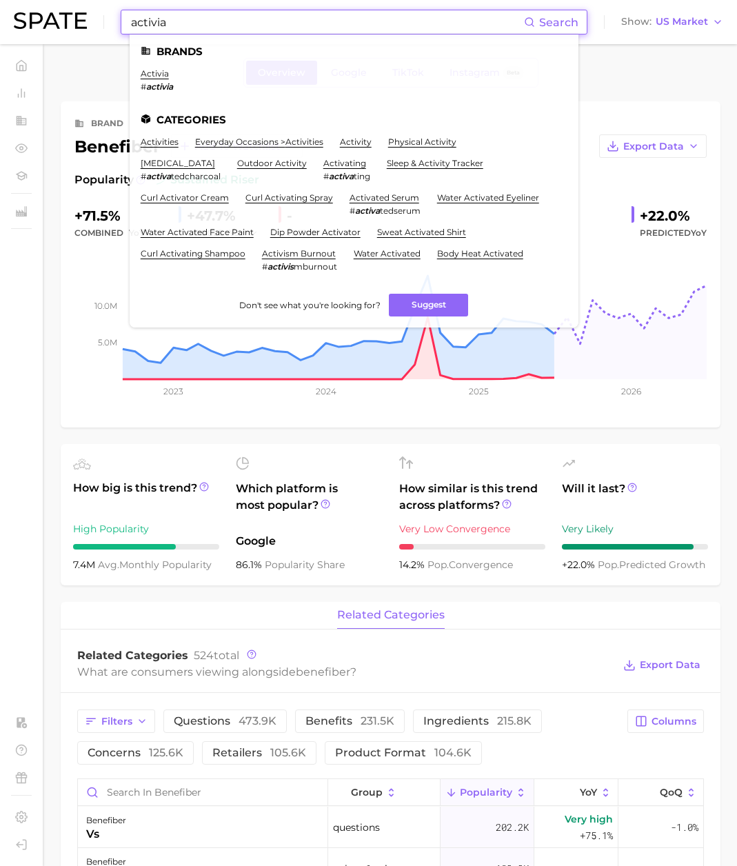
drag, startPoint x: 171, startPoint y: 21, endPoint x: 83, endPoint y: 18, distance: 87.6
click at [83, 18] on div "activia Search Brands activia # activia Categories activities everyday occasion…" at bounding box center [368, 22] width 709 height 44
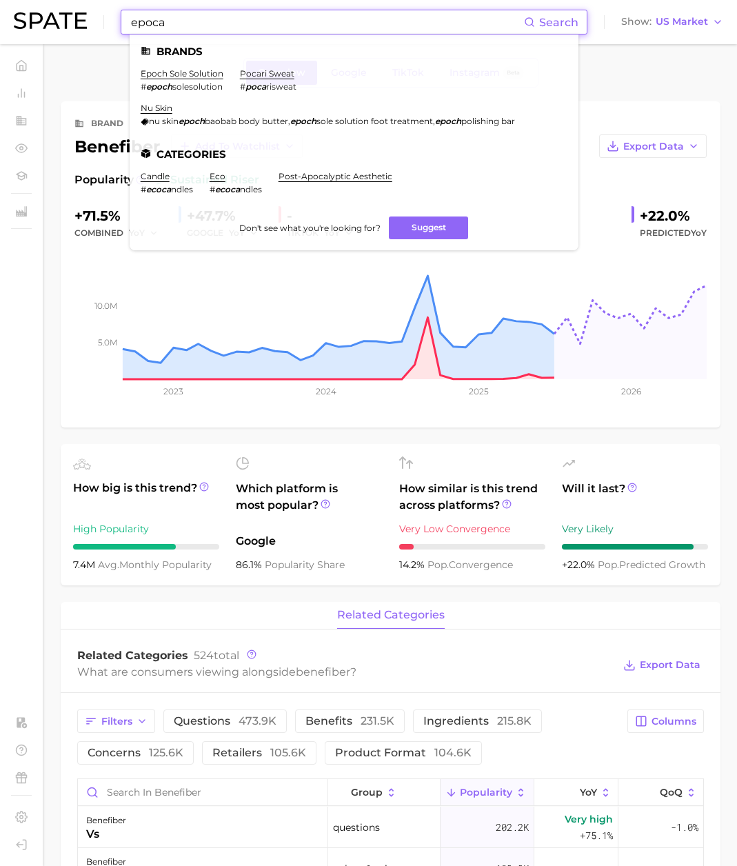
drag, startPoint x: 124, startPoint y: 20, endPoint x: 88, endPoint y: 21, distance: 36.5
click at [88, 21] on div "epoca Search Brands epoch sole solution # epoch solesolution pocari sweat # poc…" at bounding box center [368, 22] width 709 height 44
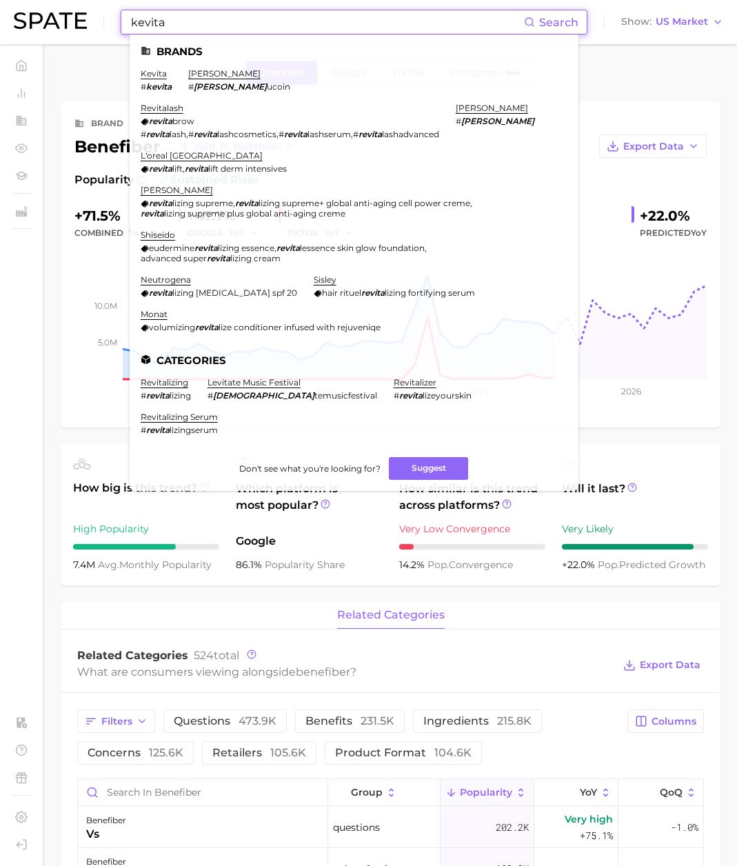
paste input "lifeway"
drag, startPoint x: 163, startPoint y: 25, endPoint x: 115, endPoint y: 14, distance: 49.5
click at [115, 14] on div "lifeway Search Brands kevita # [PERSON_NAME] # [PERSON_NAME] ucoin revitalash r…" at bounding box center [368, 22] width 709 height 44
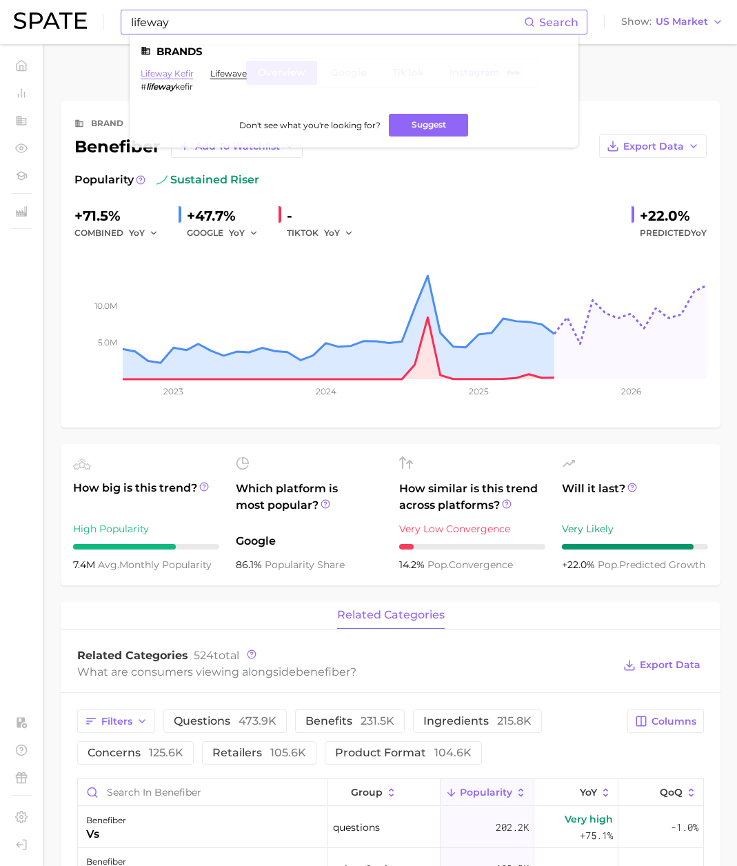
click at [173, 70] on link "lifeway kefir" at bounding box center [167, 73] width 53 height 10
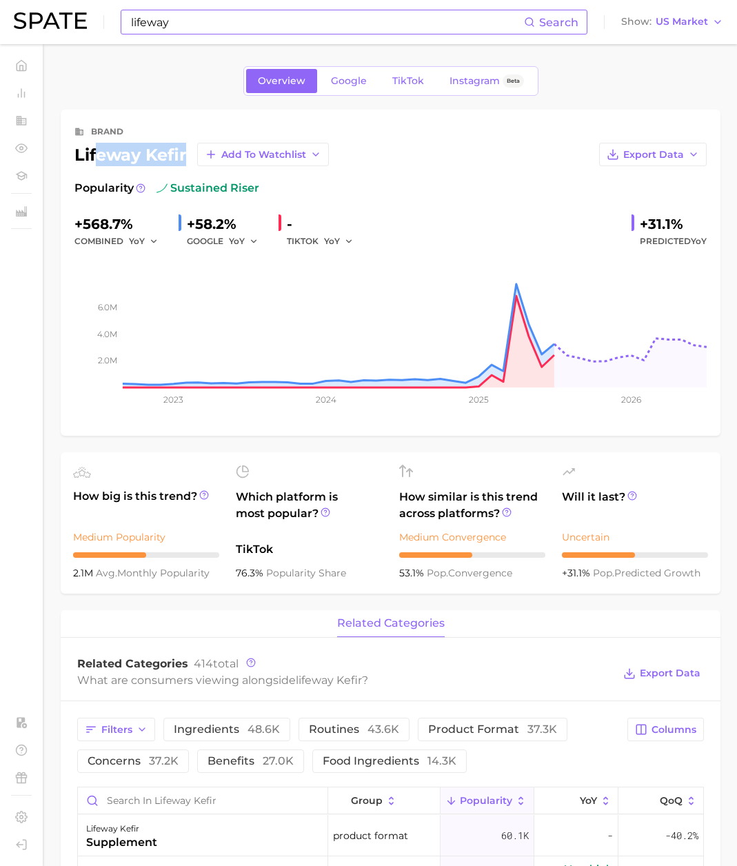
drag, startPoint x: 185, startPoint y: 150, endPoint x: 95, endPoint y: 166, distance: 91.0
click at [100, 158] on div "lifeway kefir Add to Watchlist" at bounding box center [201, 154] width 254 height 23
click at [175, 34] on div "lifeway Search" at bounding box center [354, 22] width 467 height 25
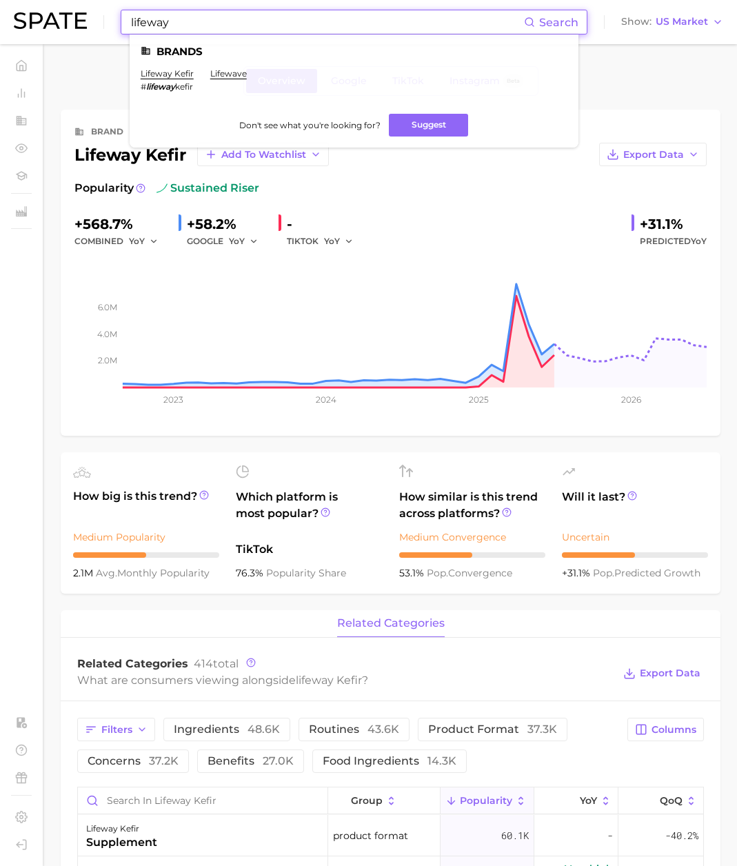
drag, startPoint x: 138, startPoint y: 20, endPoint x: 52, endPoint y: 17, distance: 85.5
click at [53, 17] on div "lifeway Search Brands lifeway kefir # lifeway kefir lifewave Don't see what you…" at bounding box center [368, 22] width 709 height 44
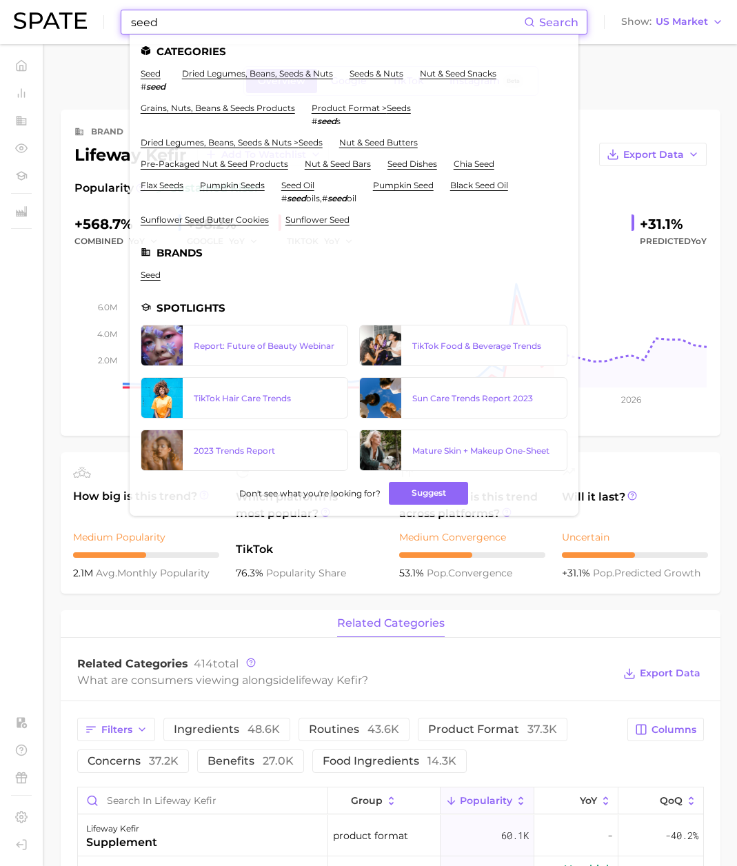
drag, startPoint x: 168, startPoint y: 22, endPoint x: 65, endPoint y: 19, distance: 103.4
click at [65, 19] on div "seed Search Categories seed # seed dried legumes, beans, seeds & nuts seeds & n…" at bounding box center [368, 22] width 709 height 44
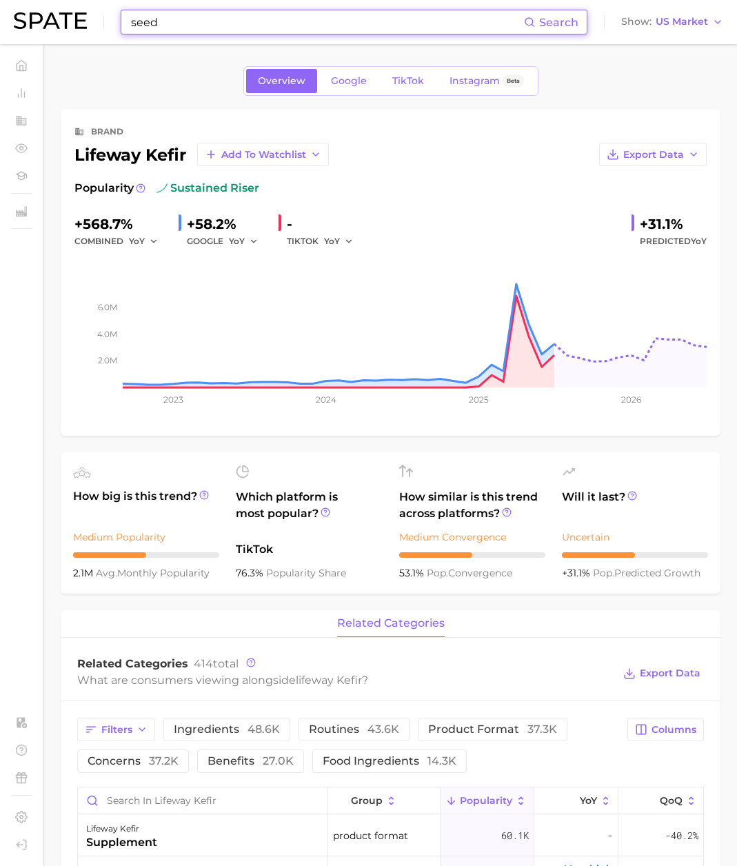
paste input "bioma"
drag, startPoint x: 245, startPoint y: 17, endPoint x: 30, endPoint y: 20, distance: 215.7
click at [30, 20] on div "bioma health Search No results for " bioma health " Suggest Show US Market" at bounding box center [368, 22] width 709 height 44
drag, startPoint x: 207, startPoint y: 22, endPoint x: 30, endPoint y: 20, distance: 177.1
click at [30, 19] on div "bioma health Search No results for " bioma health " Suggest Show US Market" at bounding box center [368, 22] width 709 height 44
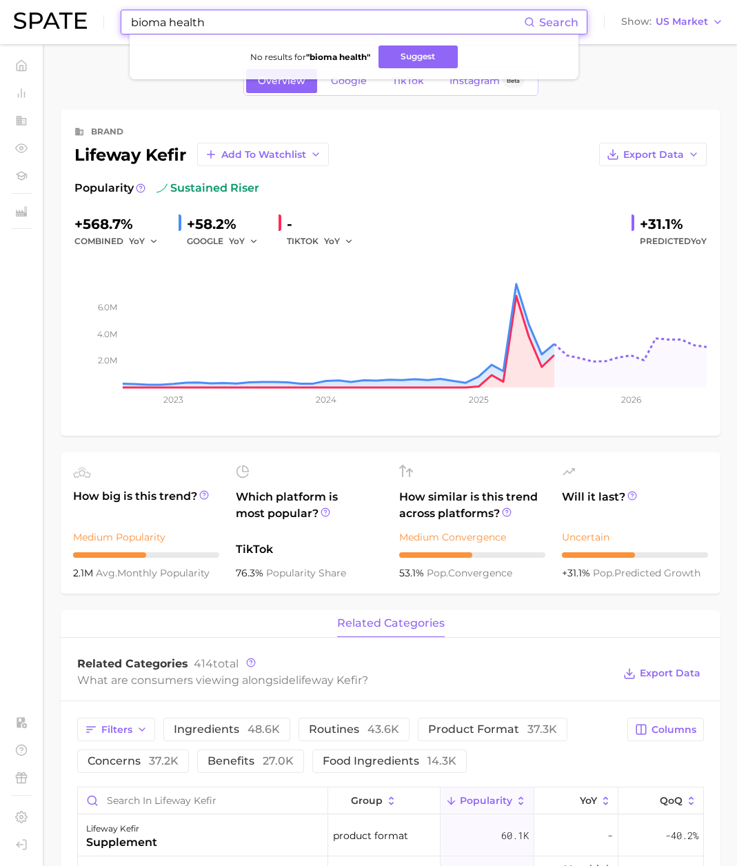
paste input "lactobacillus gasseri probiotic"
drag, startPoint x: 317, startPoint y: 23, endPoint x: 22, endPoint y: 17, distance: 295.0
click at [22, 17] on div "lactobacillus gasseri probiotic Search No results for " lactobacillus gasseri p…" at bounding box center [368, 22] width 709 height 44
paste input "culturelle"
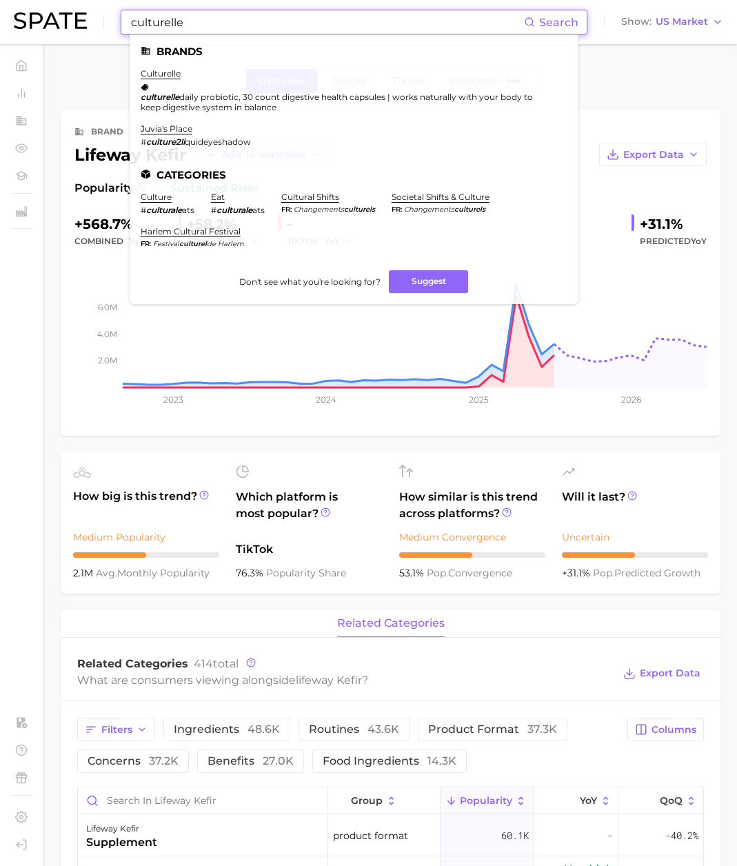
drag, startPoint x: 199, startPoint y: 25, endPoint x: 57, endPoint y: 25, distance: 142.0
click at [57, 25] on div "culturelle Search Brands culturelle culturelle daily probiotic, 30 count digest…" at bounding box center [368, 22] width 709 height 44
paste input "[PERSON_NAME]"
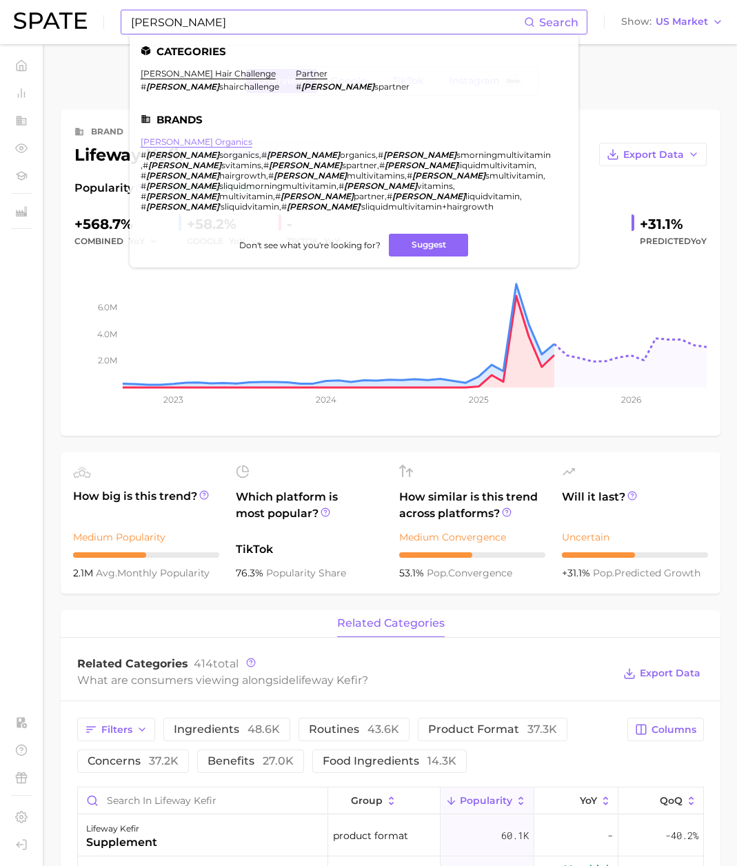
click at [209, 139] on link "[PERSON_NAME] organics" at bounding box center [197, 141] width 112 height 10
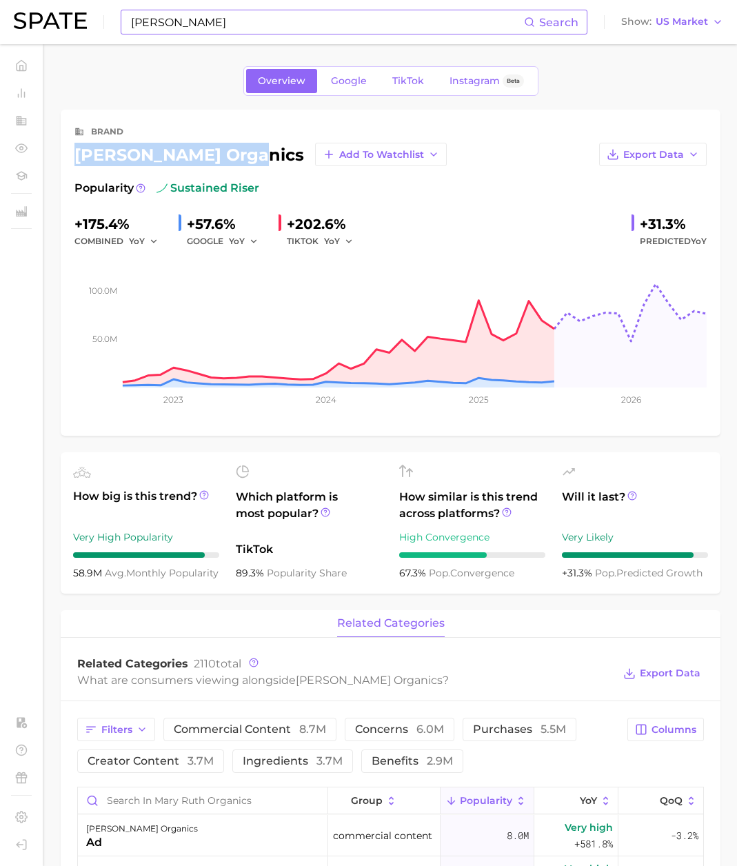
drag, startPoint x: 245, startPoint y: 154, endPoint x: 76, endPoint y: 156, distance: 168.2
click at [76, 156] on div "[PERSON_NAME] organics Add to Watchlist" at bounding box center [260, 154] width 372 height 23
copy div "[PERSON_NAME] organics"
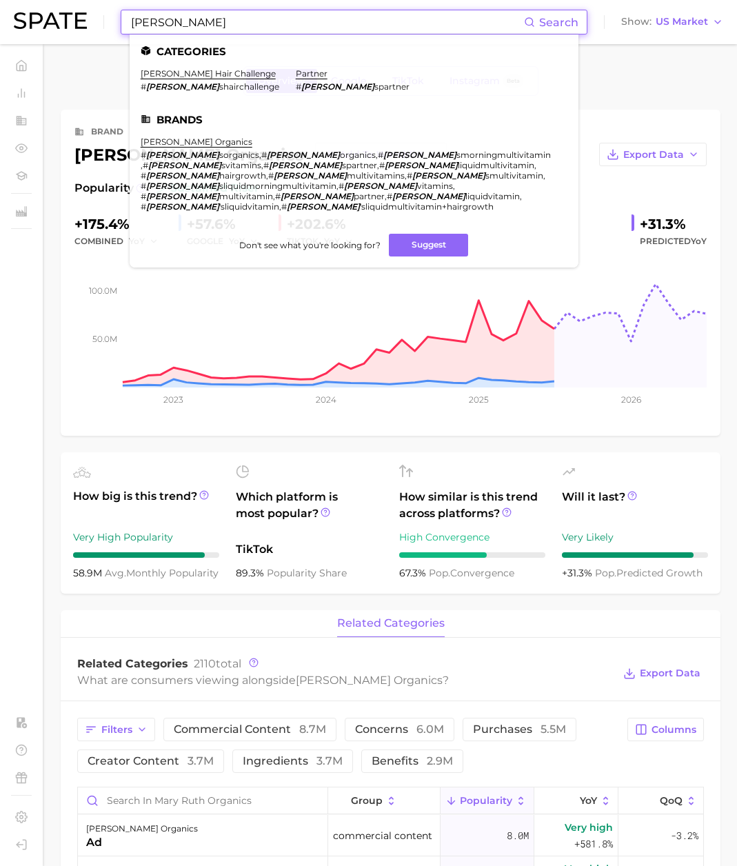
drag, startPoint x: 206, startPoint y: 12, endPoint x: 211, endPoint y: 23, distance: 12.7
click at [207, 15] on input "[PERSON_NAME]" at bounding box center [327, 21] width 394 height 23
drag, startPoint x: 105, startPoint y: 23, endPoint x: 41, endPoint y: 25, distance: 64.8
click at [41, 25] on div "[PERSON_NAME] Search Categories [PERSON_NAME] hair challenge # [PERSON_NAME] pa…" at bounding box center [368, 22] width 709 height 44
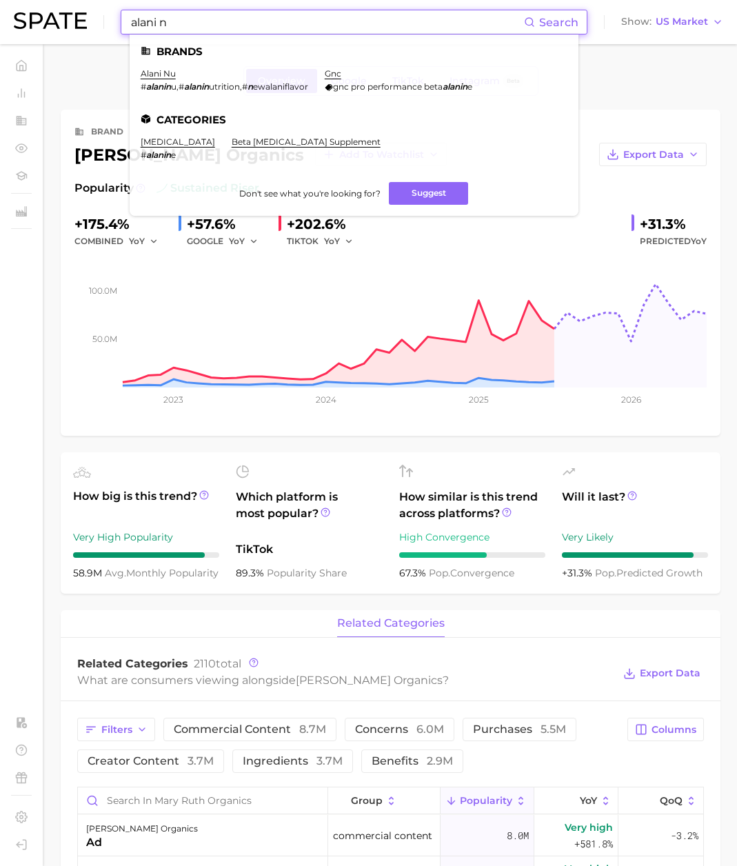
drag, startPoint x: 184, startPoint y: 25, endPoint x: 33, endPoint y: 17, distance: 151.1
click at [33, 17] on div "alani n Search Brands alani nu # alanin u , # alanin utrition , # n ewalaniflav…" at bounding box center [368, 22] width 709 height 44
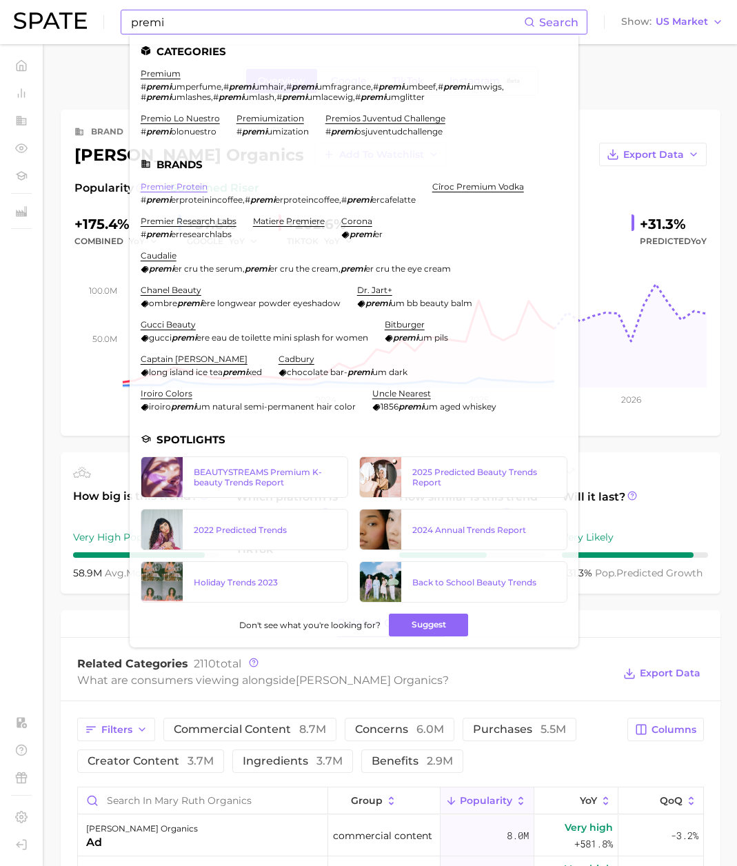
click at [154, 183] on link "premier protein" at bounding box center [174, 186] width 67 height 10
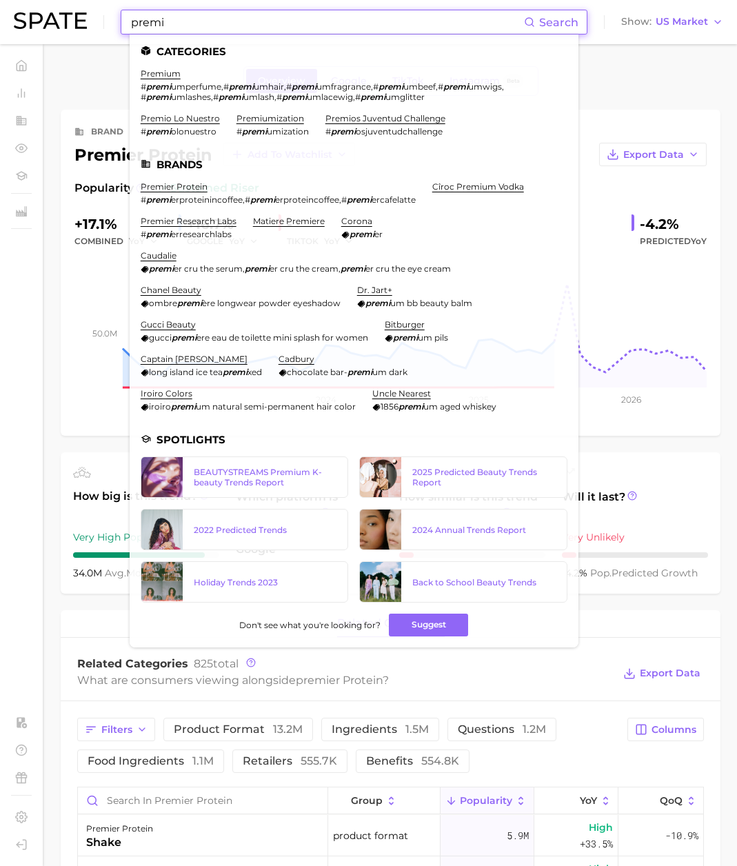
drag, startPoint x: 181, startPoint y: 22, endPoint x: 18, endPoint y: 23, distance: 162.6
click at [72, 22] on div "premi Search Categories premium # premi umperfume , # premi umhair , # premi um…" at bounding box center [368, 22] width 709 height 44
drag, startPoint x: 175, startPoint y: 16, endPoint x: 191, endPoint y: 21, distance: 16.8
click at [175, 16] on input "premi" at bounding box center [327, 21] width 394 height 23
drag, startPoint x: 70, startPoint y: 21, endPoint x: 51, endPoint y: 21, distance: 18.6
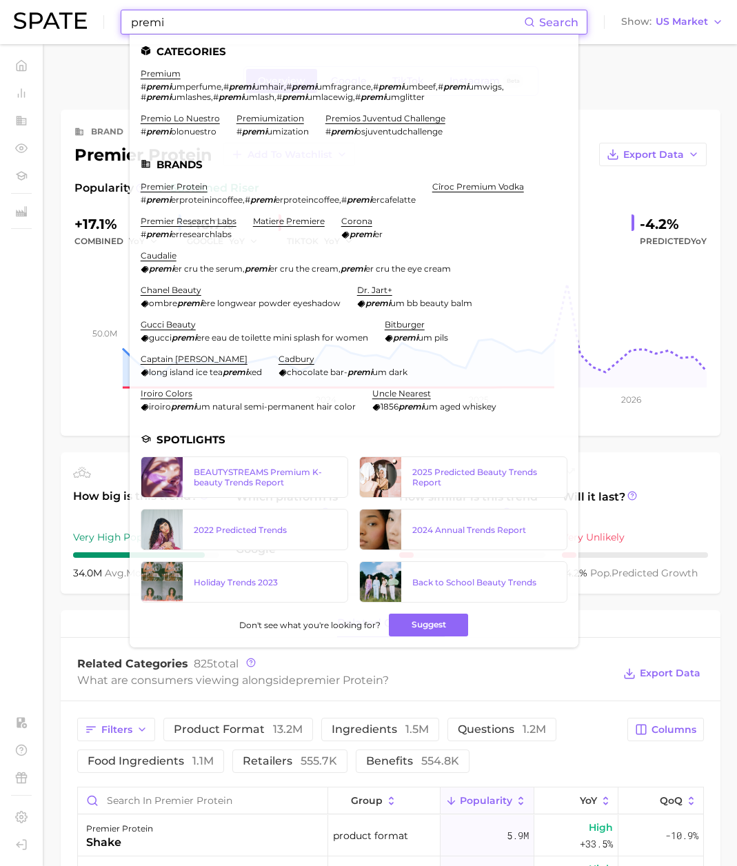
click at [51, 21] on div "premi Search Categories premium # premi umperfume , # premi umhair , # premi um…" at bounding box center [368, 22] width 709 height 44
paste input "dymatize"
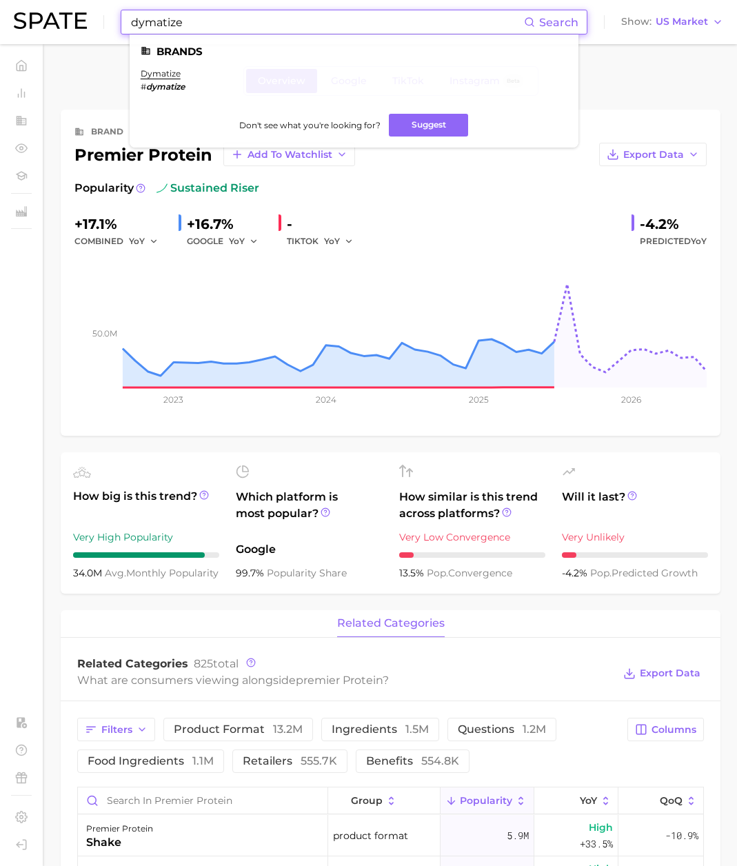
paste input "Optimum Nutrition"
drag, startPoint x: 193, startPoint y: 23, endPoint x: 70, endPoint y: 23, distance: 122.7
click at [70, 23] on div "dymatize Search Brands dymatize # dymatize Don't see what you're looking for? S…" at bounding box center [368, 22] width 709 height 44
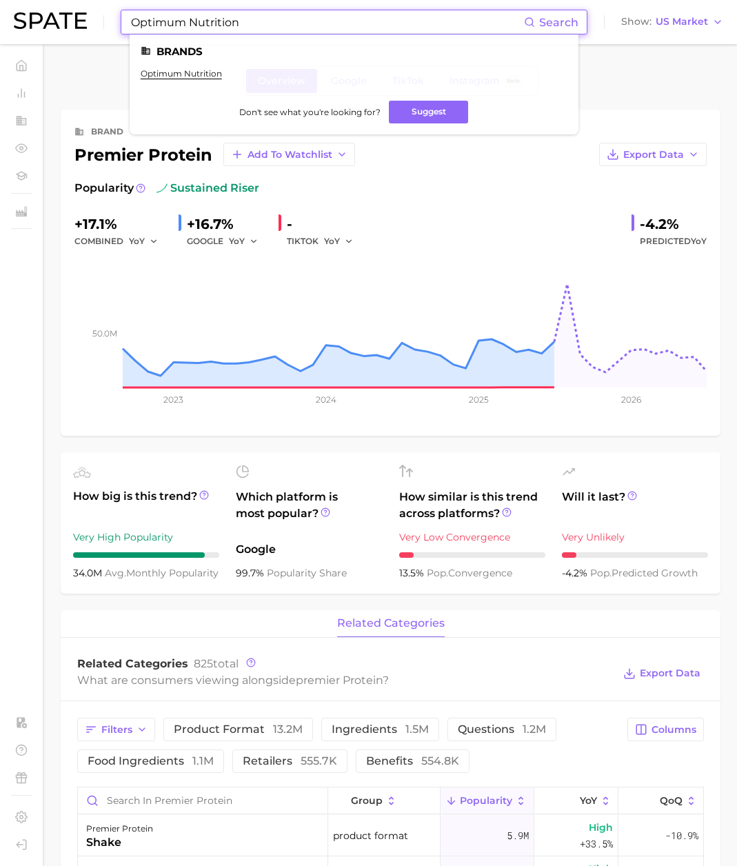
click at [98, 154] on div "premier protein Add to Watchlist" at bounding box center [214, 154] width 280 height 23
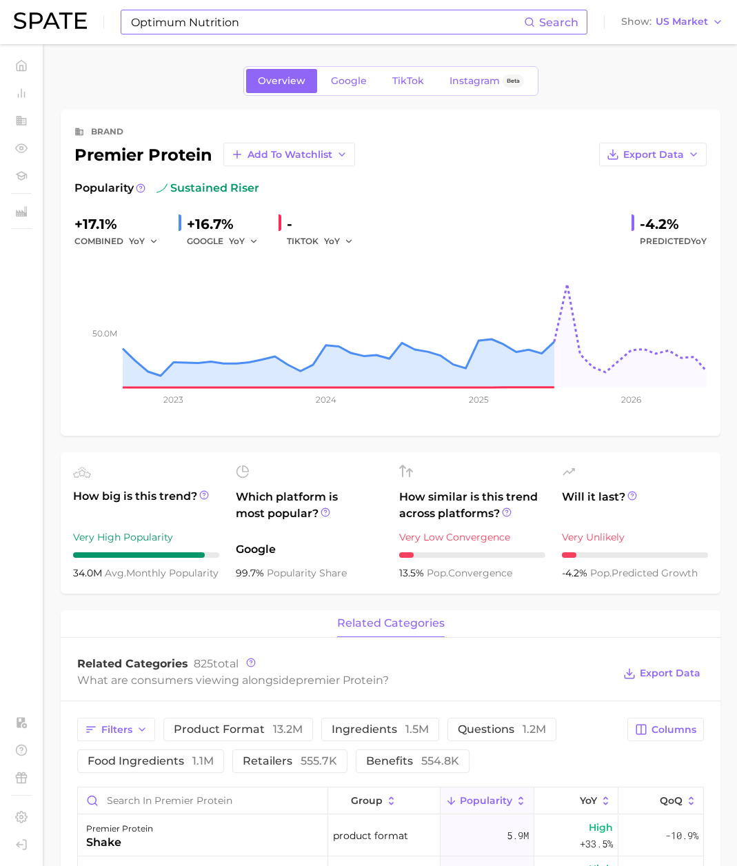
drag, startPoint x: 200, startPoint y: 23, endPoint x: 218, endPoint y: 27, distance: 18.9
click at [201, 23] on input "Optimum Nutrition" at bounding box center [327, 21] width 394 height 23
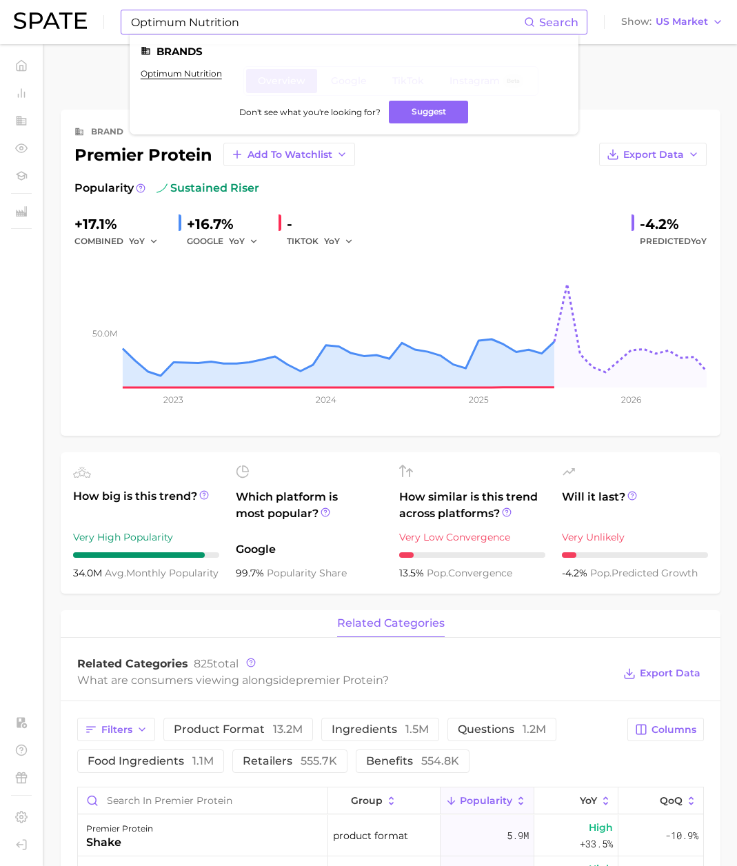
click at [193, 64] on ul "Brands optimum nutrition Don't see what you're looking for? Suggest" at bounding box center [354, 84] width 449 height 100
click at [192, 68] on ul "Brands optimum nutrition Don't see what you're looking for? Suggest" at bounding box center [354, 84] width 449 height 100
click at [192, 72] on link "optimum nutrition" at bounding box center [181, 73] width 81 height 10
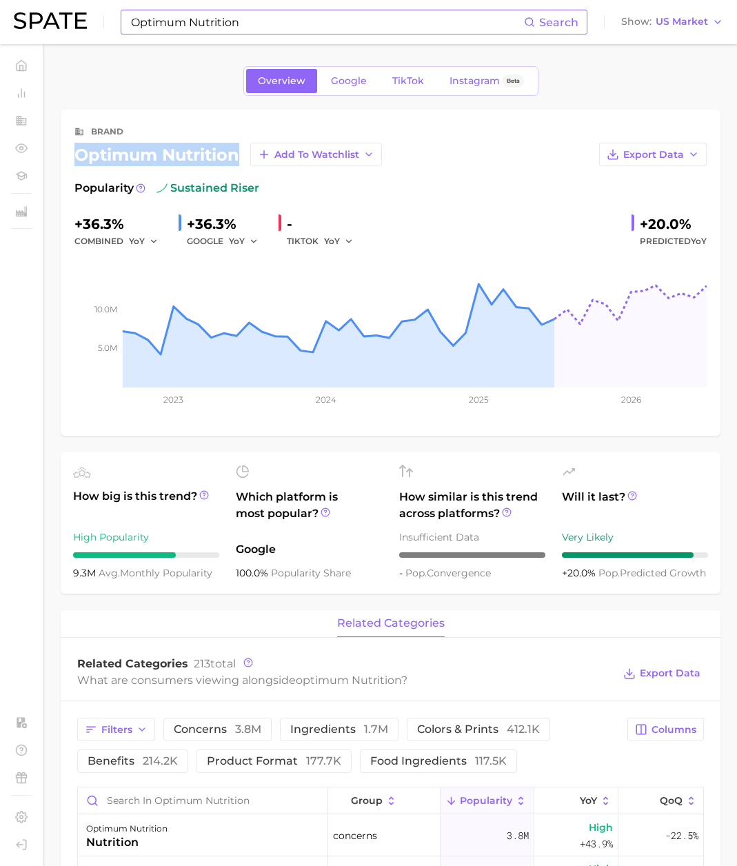
drag, startPoint x: 79, startPoint y: 158, endPoint x: 237, endPoint y: 152, distance: 158.6
click at [237, 152] on div "optimum nutrition Add to Watchlist" at bounding box center [227, 154] width 307 height 23
copy div "optimum nutrition"
click at [208, 38] on div "Optimum Nutrition Search Show US Market" at bounding box center [368, 22] width 709 height 44
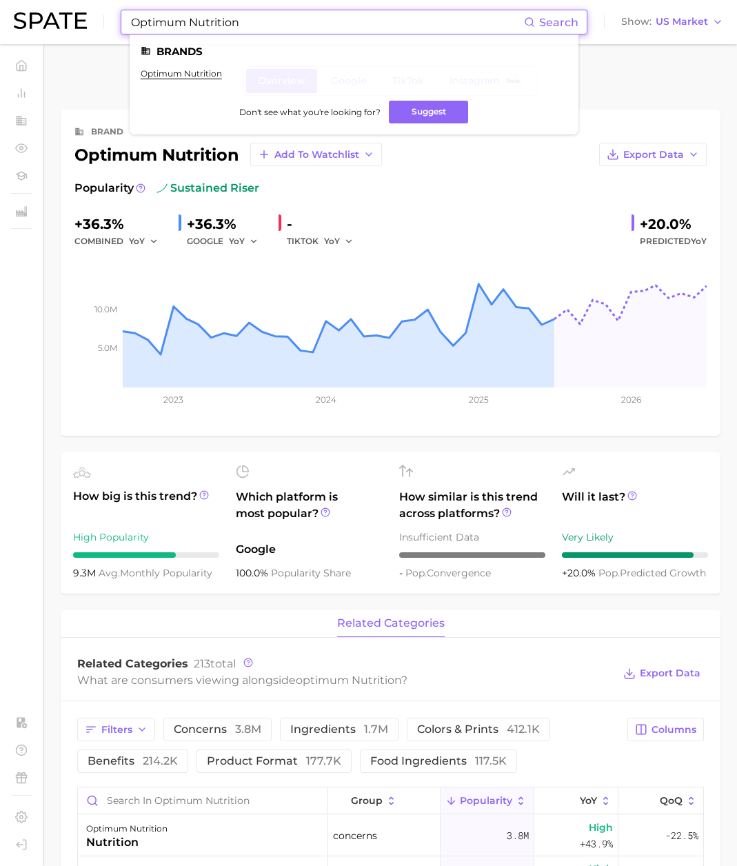
drag, startPoint x: 249, startPoint y: 26, endPoint x: 14, endPoint y: 7, distance: 235.1
click at [14, 7] on div "Optimum Nutrition Search Brands optimum nutrition Don't see what you're looking…" at bounding box center [368, 22] width 709 height 44
paste input "clean simple eats"
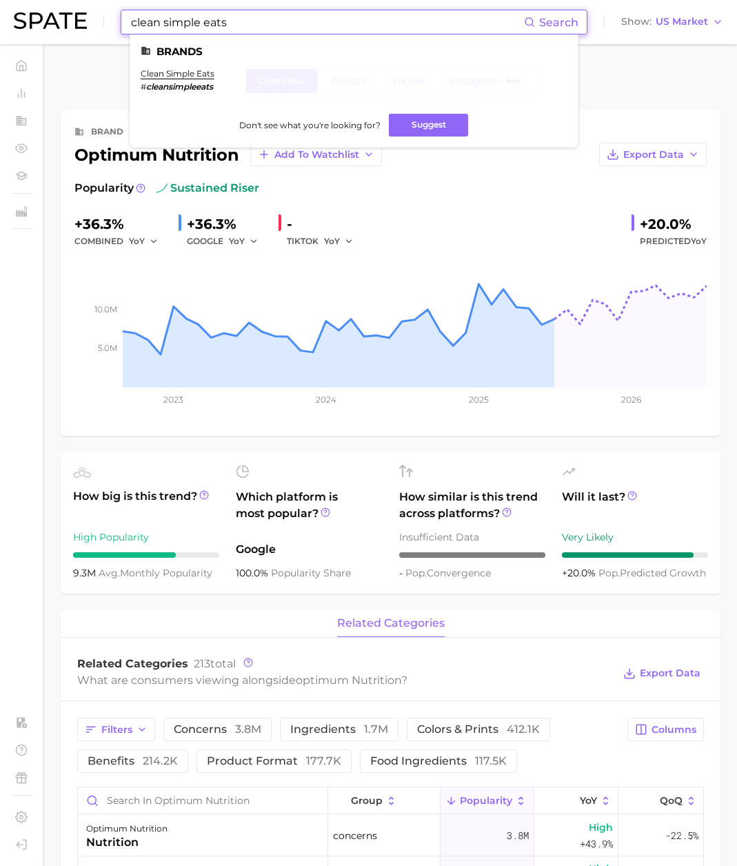
drag, startPoint x: 230, startPoint y: 25, endPoint x: 43, endPoint y: 11, distance: 187.3
click at [43, 10] on div "clean simple eats Search Brands clean simple eats # cleansimpleeats Don't see w…" at bounding box center [368, 22] width 709 height 44
paste input "flavcity"
paste input "nutricost"
drag, startPoint x: 112, startPoint y: 16, endPoint x: 70, endPoint y: 13, distance: 42.1
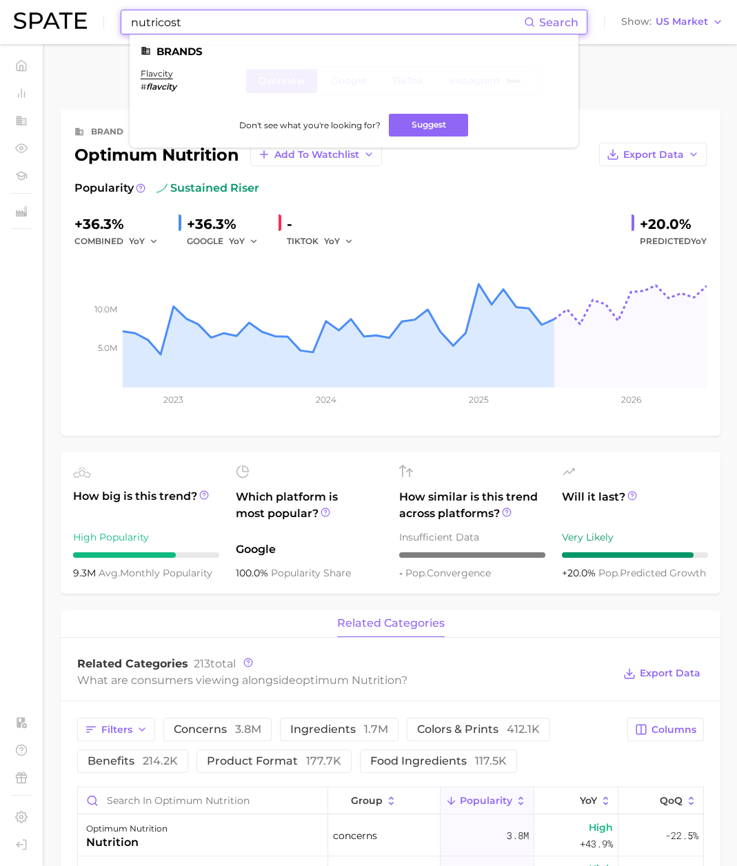
click at [70, 13] on div "nutricost Search Brands flavcity # flavcity Don't see what you're looking for? …" at bounding box center [368, 22] width 709 height 44
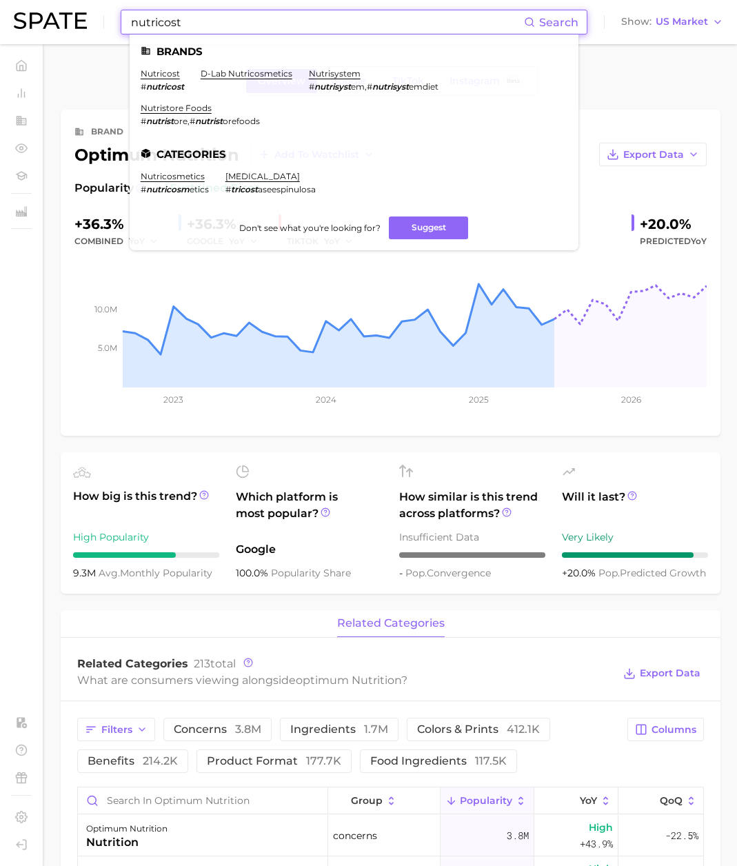
type input "nutricost"
